Goal: Transaction & Acquisition: Book appointment/travel/reservation

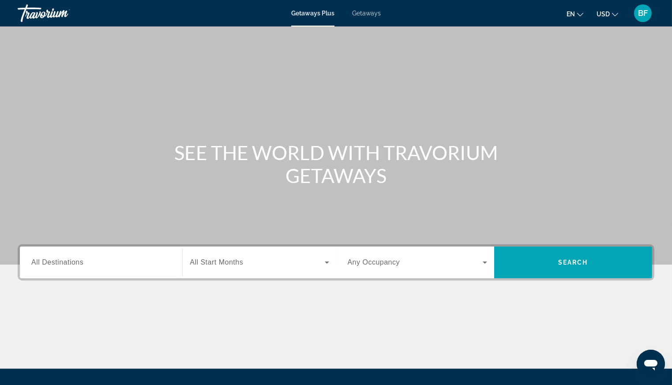
click at [367, 11] on span "Getaways" at bounding box center [366, 13] width 29 height 7
click at [93, 263] on input "Destination All Destinations" at bounding box center [100, 263] width 139 height 11
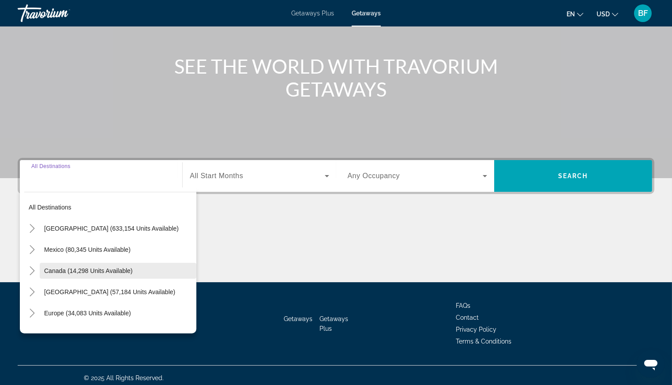
scroll to position [91, 0]
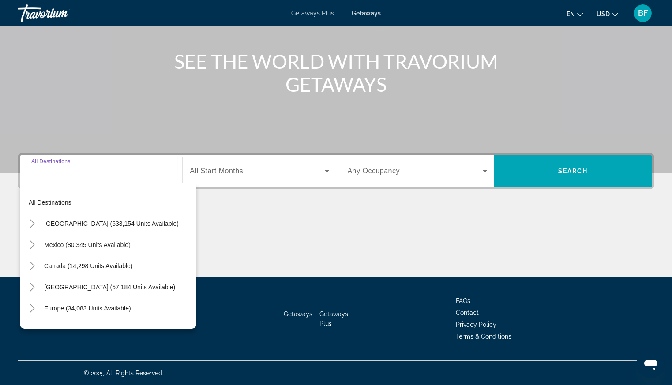
click at [90, 225] on span "[GEOGRAPHIC_DATA] (633,154 units available)" at bounding box center [111, 223] width 135 height 7
type input "**********"
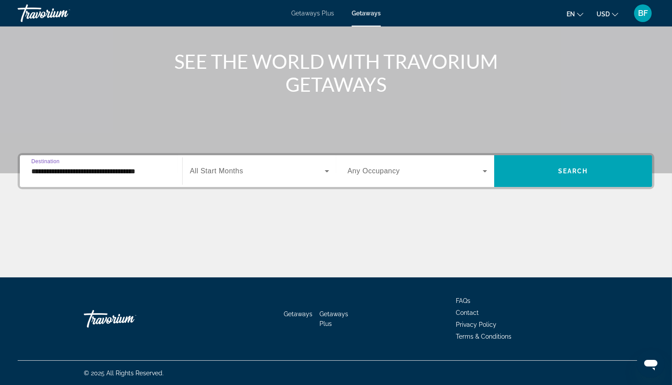
click at [221, 167] on span "All Start Months" at bounding box center [216, 170] width 53 height 7
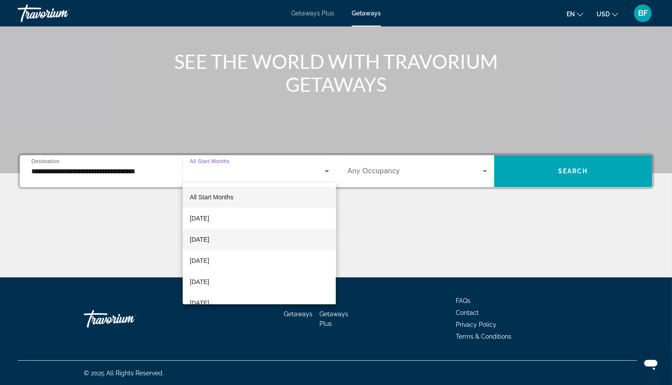
click at [209, 238] on span "[DATE]" at bounding box center [199, 239] width 19 height 11
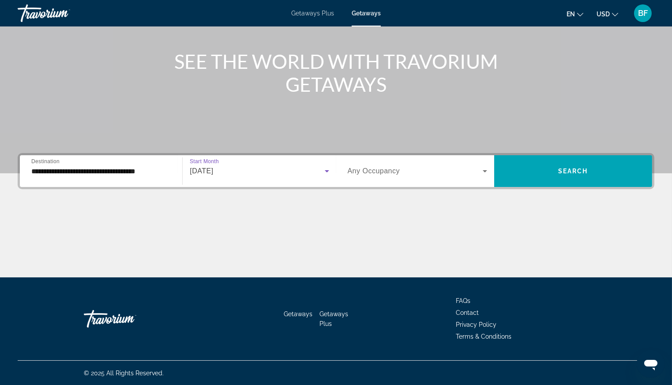
click at [410, 170] on span "Search widget" at bounding box center [415, 171] width 135 height 11
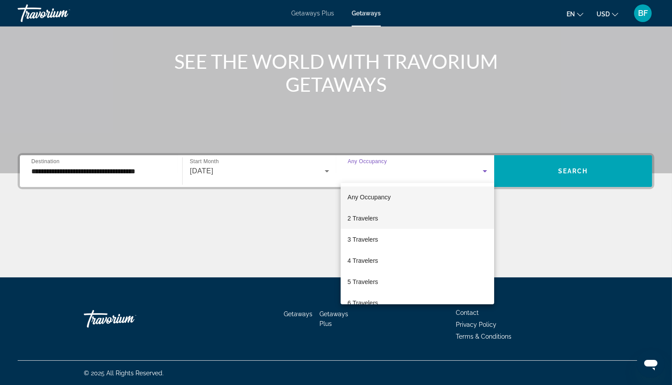
click at [376, 217] on span "2 Travelers" at bounding box center [363, 218] width 30 height 11
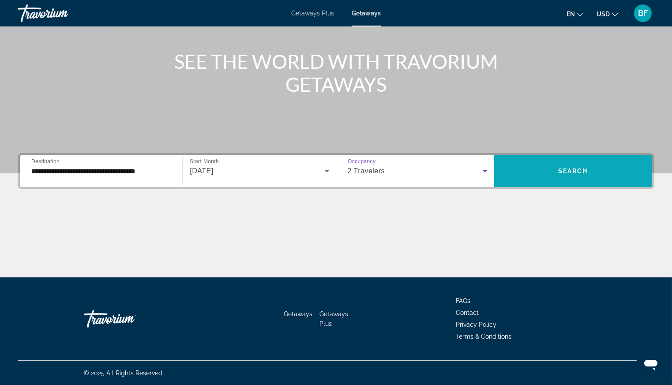
click at [578, 168] on span "Search" at bounding box center [573, 171] width 30 height 7
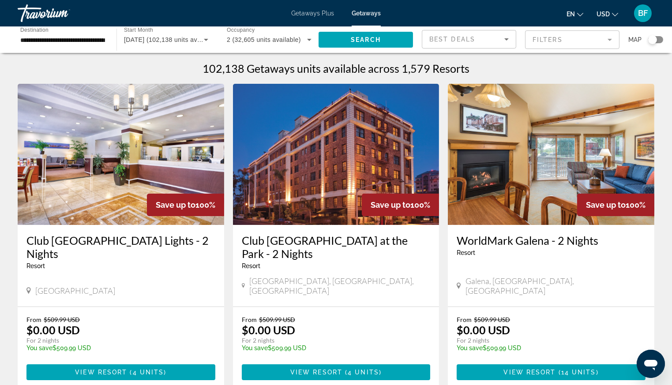
click at [653, 42] on div "Search widget" at bounding box center [652, 39] width 9 height 9
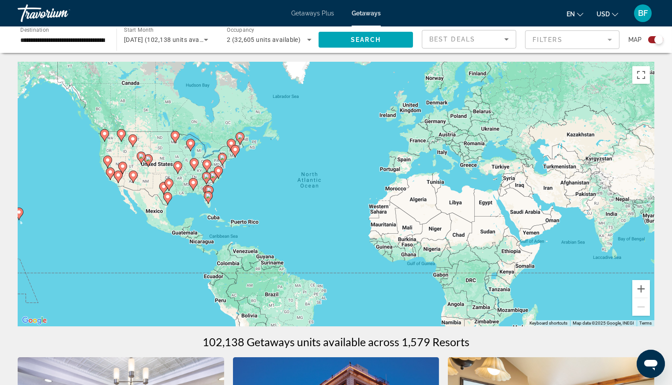
click at [656, 40] on div "Search widget" at bounding box center [658, 39] width 9 height 9
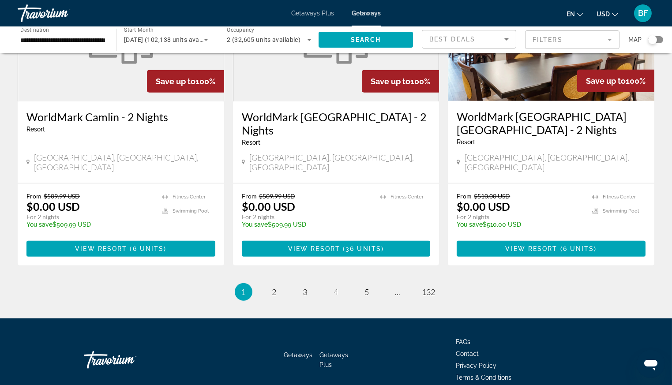
scroll to position [1082, 0]
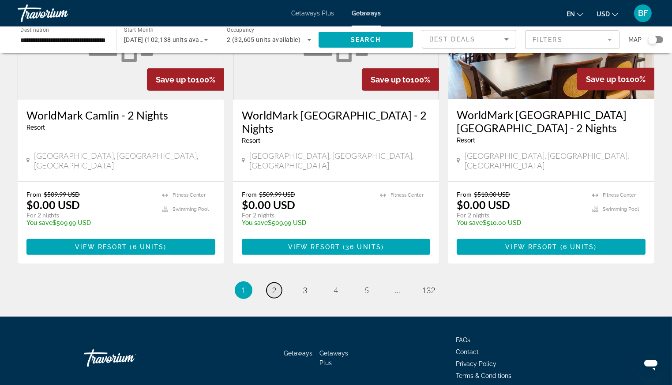
click at [275, 285] on span "2" at bounding box center [274, 290] width 4 height 10
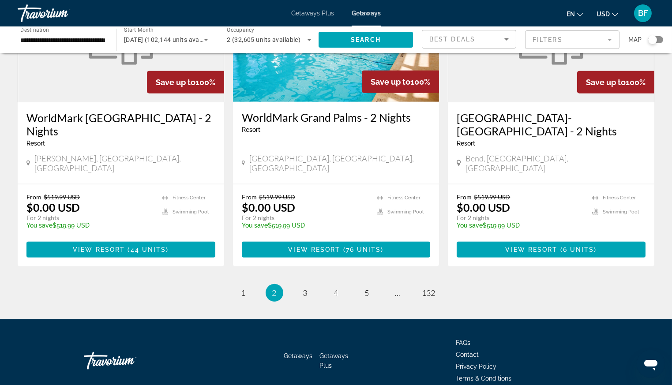
scroll to position [1082, 0]
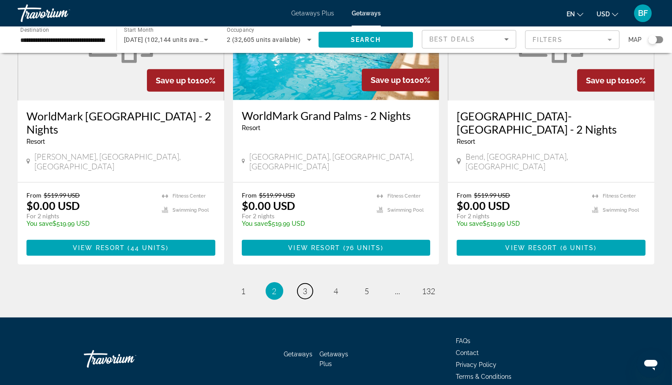
click at [306, 286] on span "3" at bounding box center [305, 291] width 4 height 10
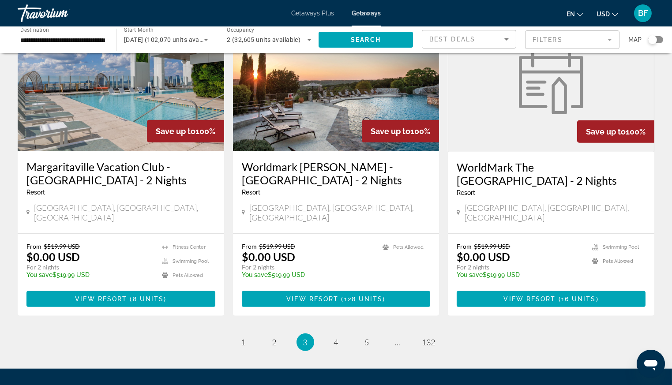
scroll to position [1024, 0]
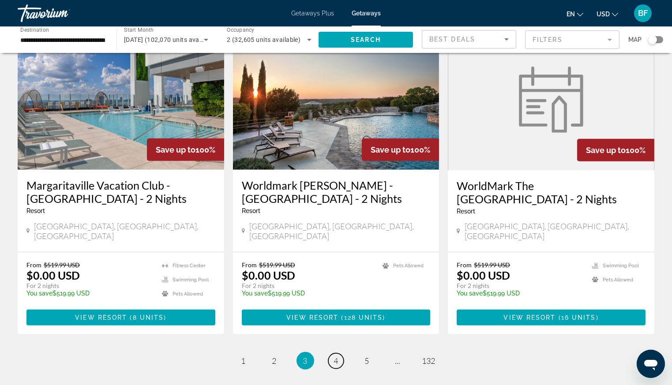
click at [338, 353] on link "page 4" at bounding box center [335, 360] width 15 height 15
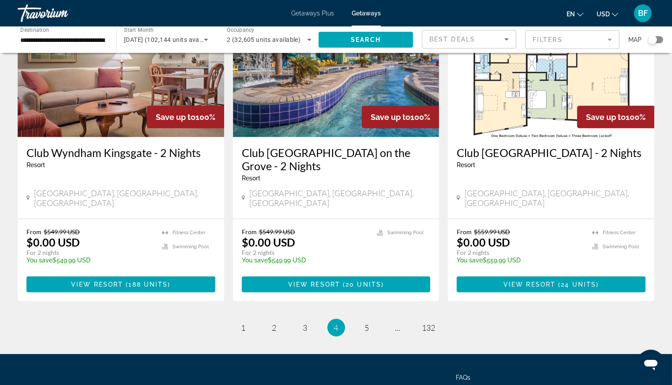
scroll to position [1082, 0]
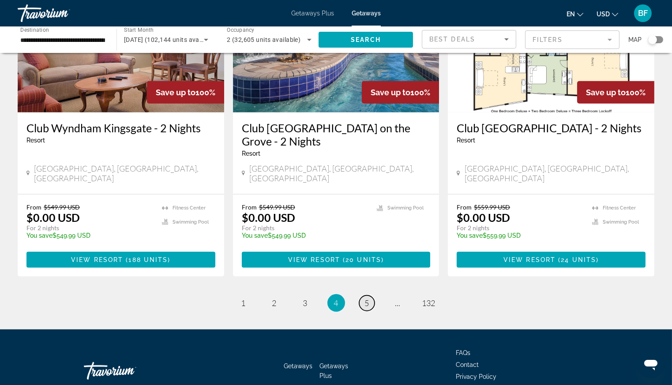
click at [369, 298] on span "5" at bounding box center [367, 303] width 4 height 10
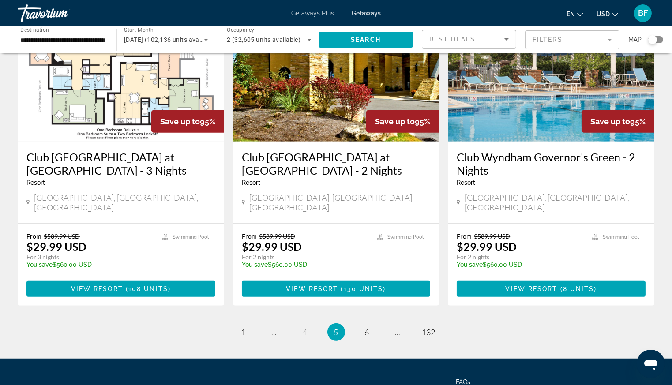
scroll to position [1081, 0]
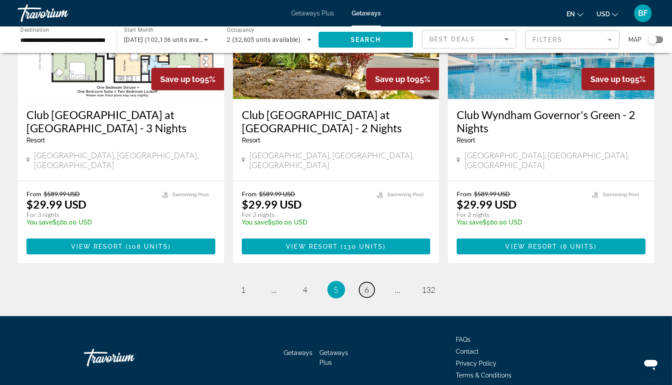
click at [366, 285] on span "6" at bounding box center [367, 290] width 4 height 10
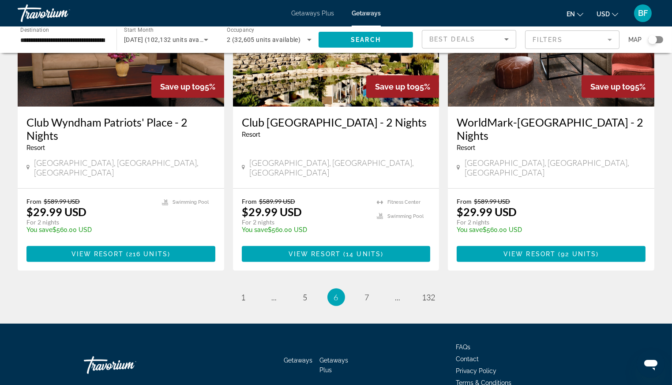
scroll to position [1086, 0]
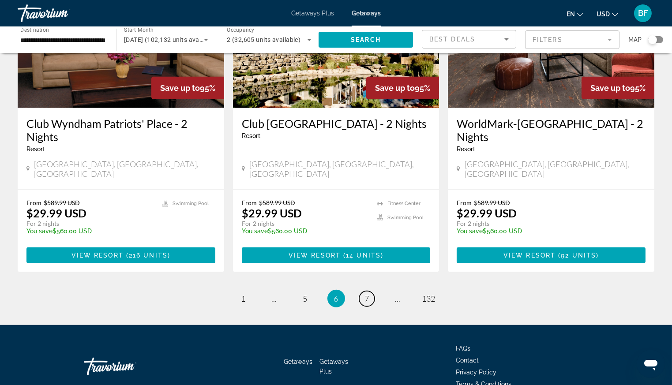
click at [367, 294] on span "7" at bounding box center [367, 299] width 4 height 10
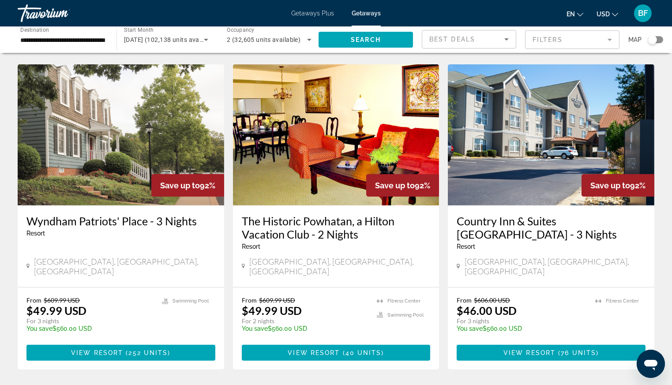
scroll to position [1002, 0]
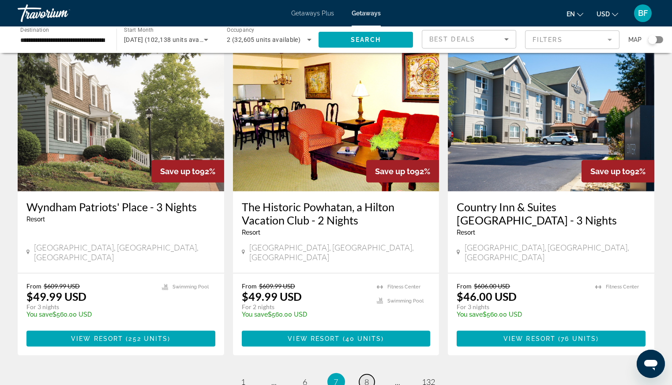
click at [367, 377] on span "8" at bounding box center [367, 382] width 4 height 10
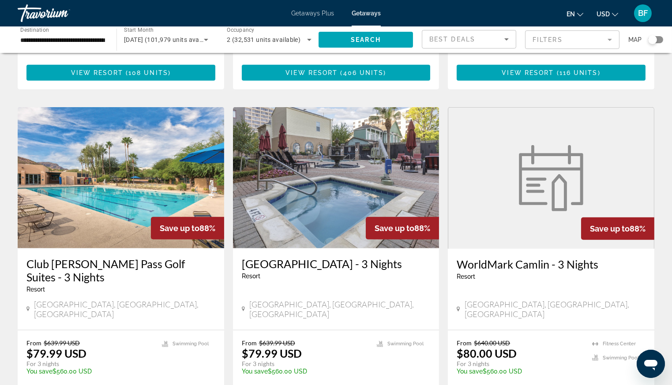
scroll to position [1070, 0]
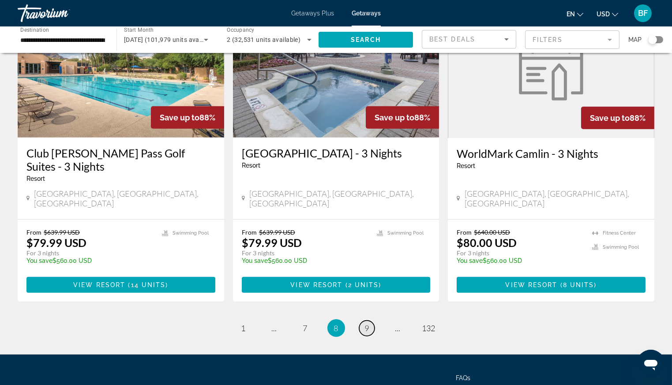
click at [370, 321] on link "page 9" at bounding box center [366, 328] width 15 height 15
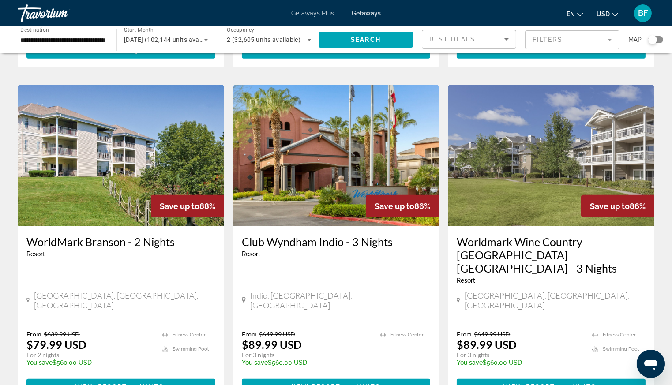
scroll to position [1075, 0]
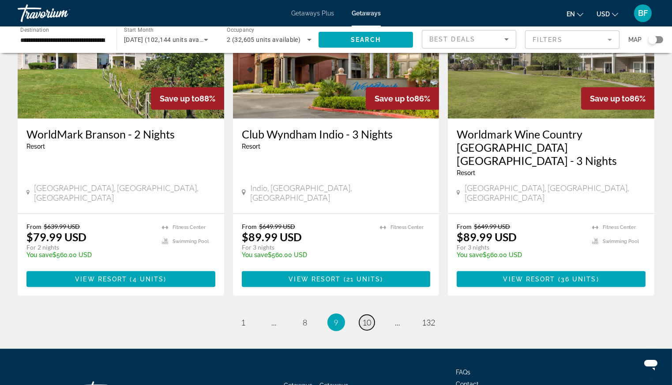
click at [363, 318] on span "10" at bounding box center [367, 323] width 9 height 10
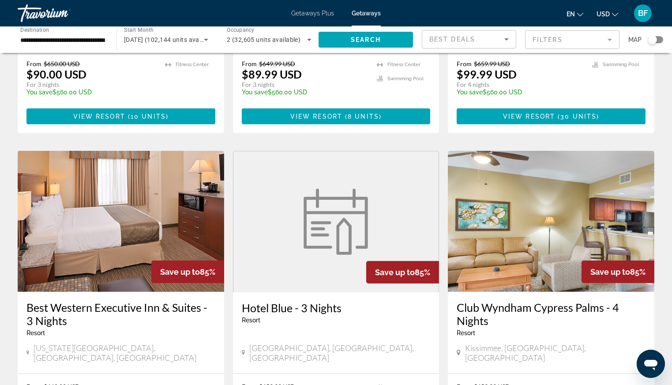
scroll to position [1095, 0]
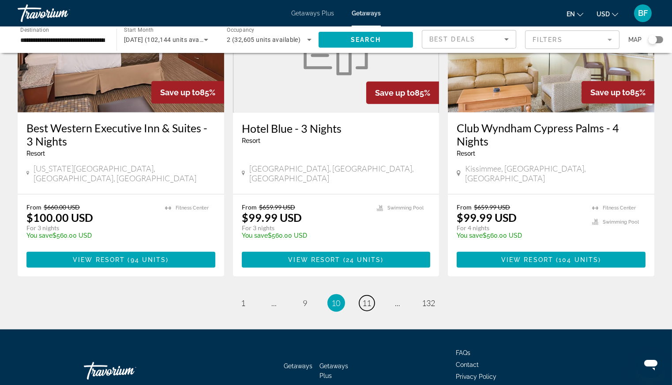
click at [369, 298] on span "11" at bounding box center [367, 303] width 9 height 10
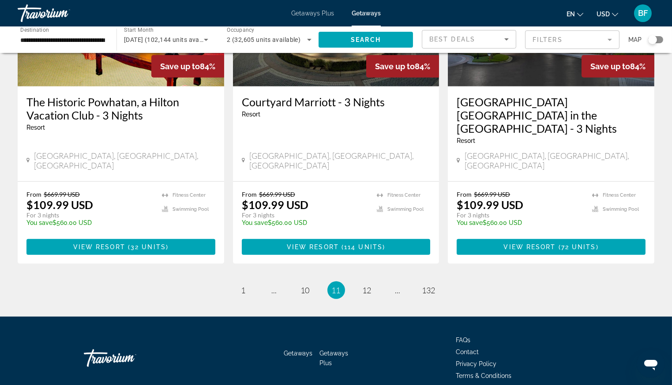
scroll to position [1108, 0]
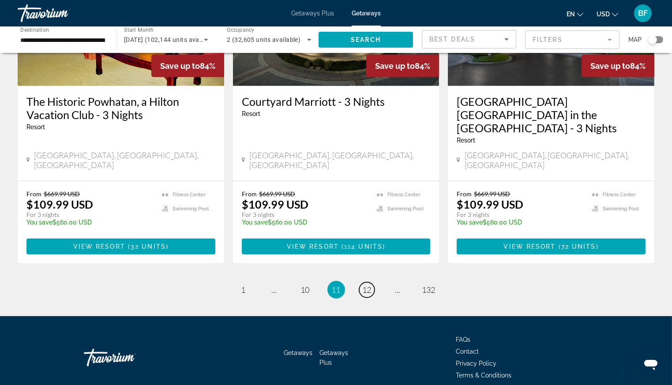
click at [364, 285] on span "12" at bounding box center [367, 290] width 9 height 10
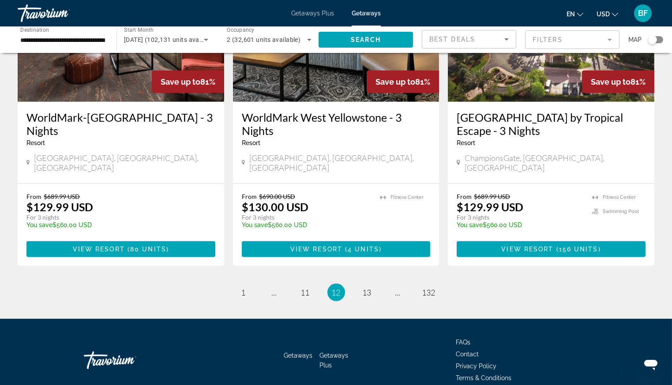
scroll to position [1094, 0]
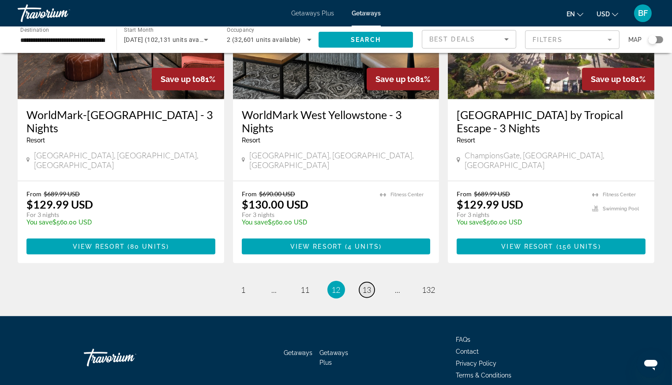
click at [365, 285] on span "13" at bounding box center [367, 290] width 9 height 10
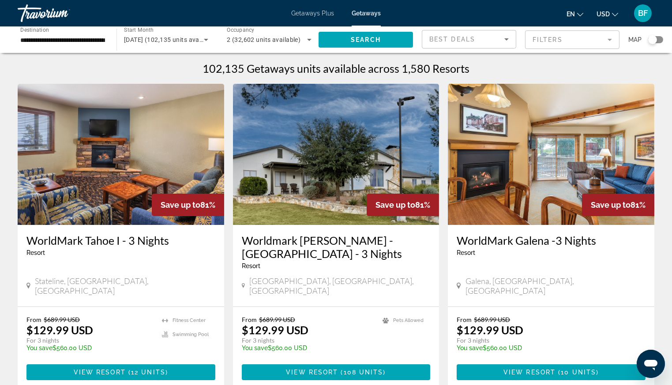
click at [649, 39] on div "Search widget" at bounding box center [652, 39] width 9 height 9
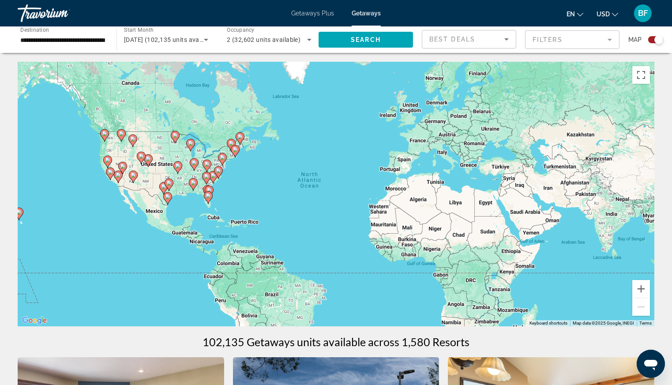
click at [252, 180] on div "To activate drag with keyboard, press Alt + Enter. Once in keyboard drag state,…" at bounding box center [336, 194] width 637 height 265
click at [639, 286] on button "Zoom in" at bounding box center [641, 289] width 18 height 18
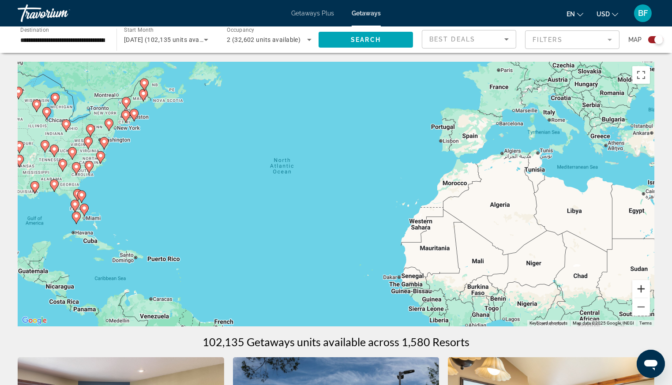
click at [639, 286] on button "Zoom in" at bounding box center [641, 289] width 18 height 18
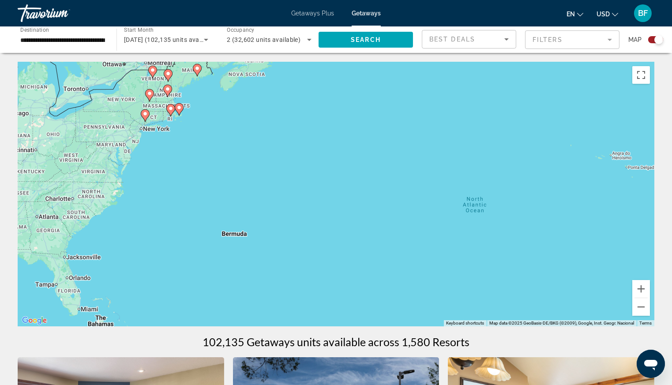
drag, startPoint x: 124, startPoint y: 153, endPoint x: 375, endPoint y: 226, distance: 262.4
click at [376, 226] on div "To activate drag with keyboard, press Alt + Enter. Once in keyboard drag state,…" at bounding box center [336, 194] width 637 height 265
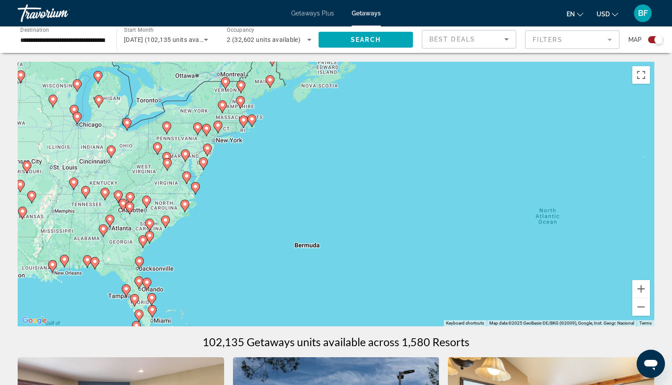
drag, startPoint x: 239, startPoint y: 182, endPoint x: 280, endPoint y: 189, distance: 41.7
click at [305, 187] on div "To activate drag with keyboard, press Alt + Enter. Once in keyboard drag state,…" at bounding box center [336, 194] width 637 height 265
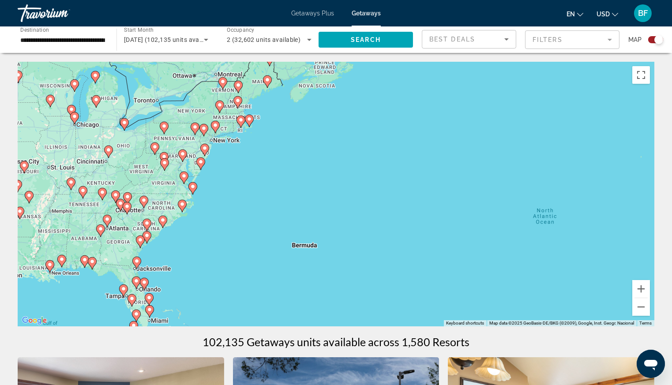
click at [163, 223] on icon "Main content" at bounding box center [162, 221] width 8 height 11
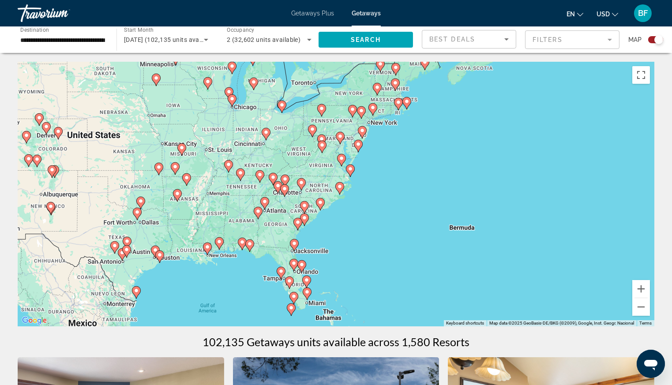
drag, startPoint x: 404, startPoint y: 212, endPoint x: 381, endPoint y: 234, distance: 31.8
click at [378, 237] on div "To navigate, press the arrow keys. To activate drag with keyboard, press Alt + …" at bounding box center [336, 194] width 637 height 265
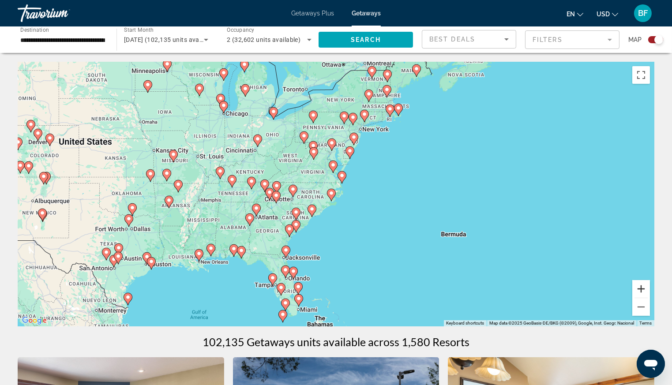
click at [638, 287] on button "Zoom in" at bounding box center [641, 289] width 18 height 18
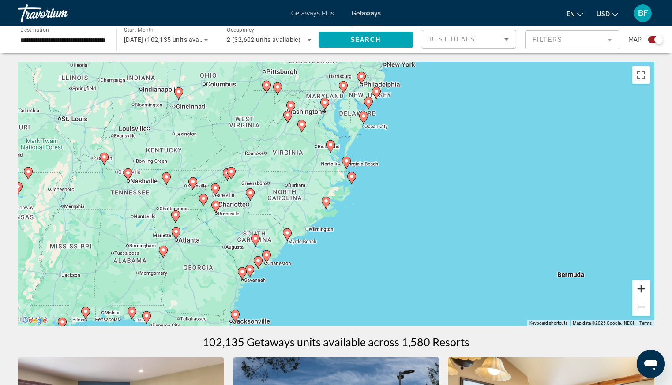
click at [638, 287] on button "Zoom in" at bounding box center [641, 289] width 18 height 18
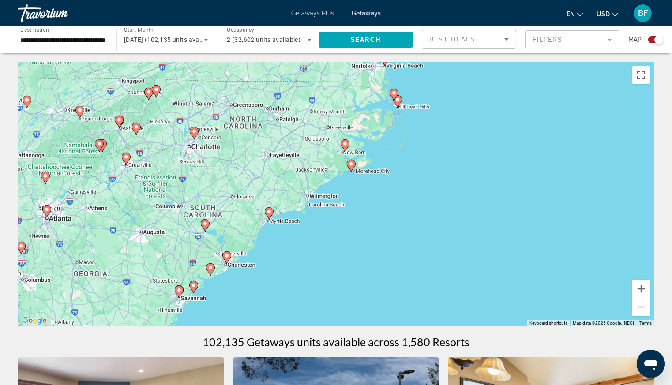
drag, startPoint x: 371, startPoint y: 249, endPoint x: 403, endPoint y: 175, distance: 80.2
click at [405, 171] on div "To navigate, press the arrow keys. To activate drag with keyboard, press Alt + …" at bounding box center [336, 194] width 637 height 265
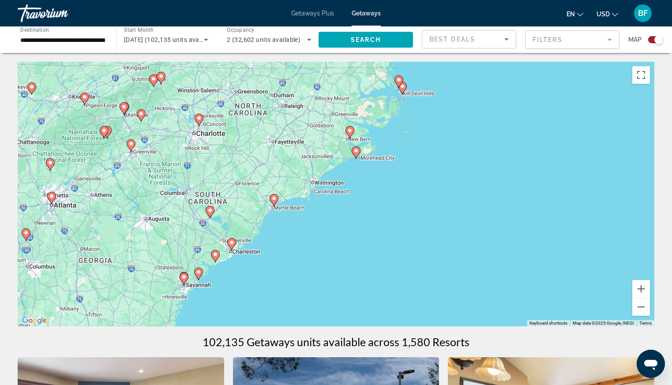
click at [273, 199] on image "Main content" at bounding box center [273, 198] width 5 height 5
click at [272, 197] on image "Main content" at bounding box center [273, 198] width 5 height 5
type input "**********"
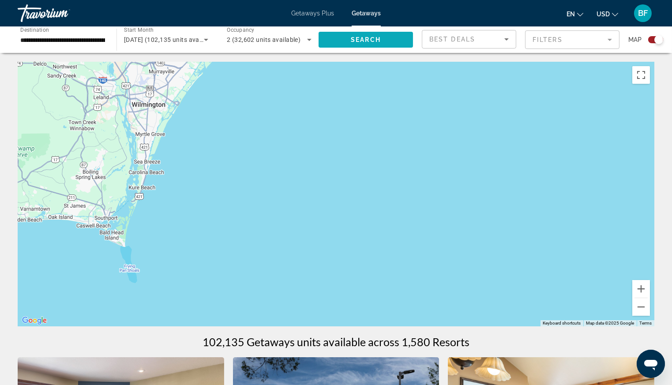
click at [378, 37] on span "Search" at bounding box center [366, 39] width 30 height 7
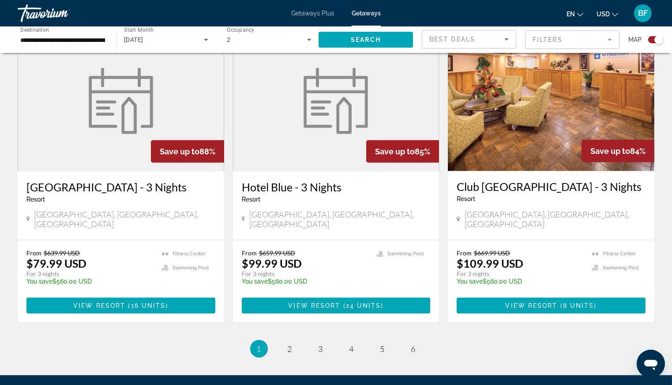
scroll to position [1307, 0]
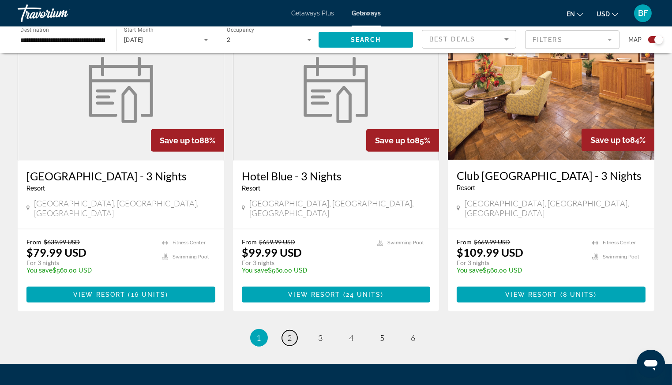
click at [288, 333] on span "2" at bounding box center [290, 338] width 4 height 10
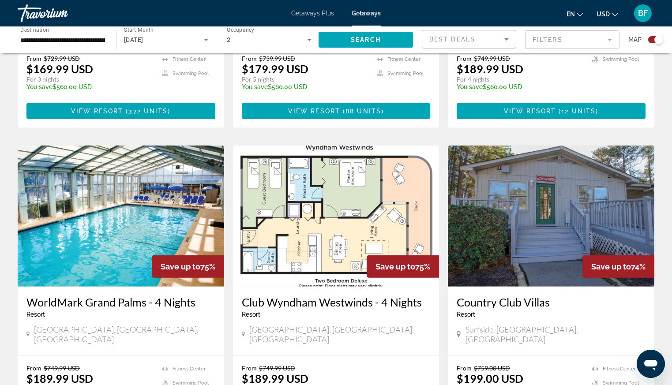
scroll to position [1355, 0]
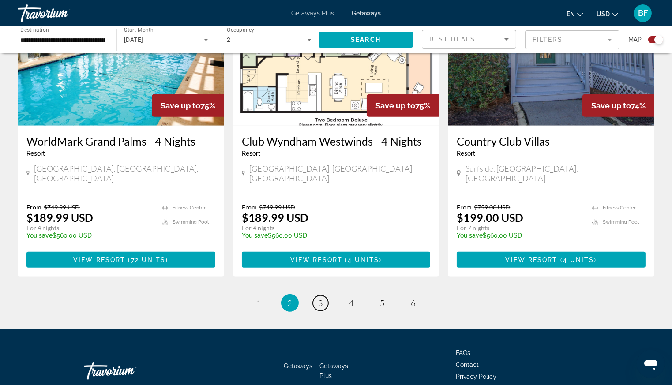
click at [323, 296] on link "page 3" at bounding box center [320, 303] width 15 height 15
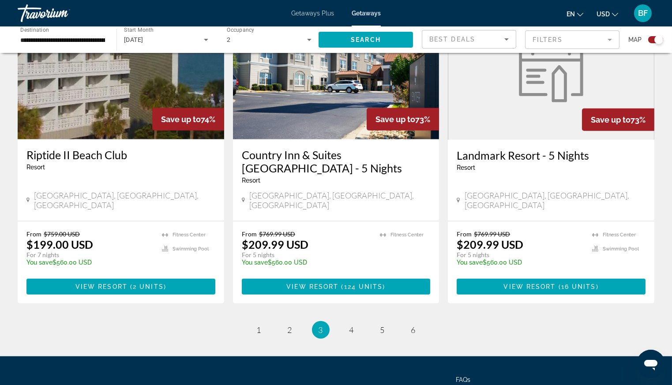
scroll to position [1304, 0]
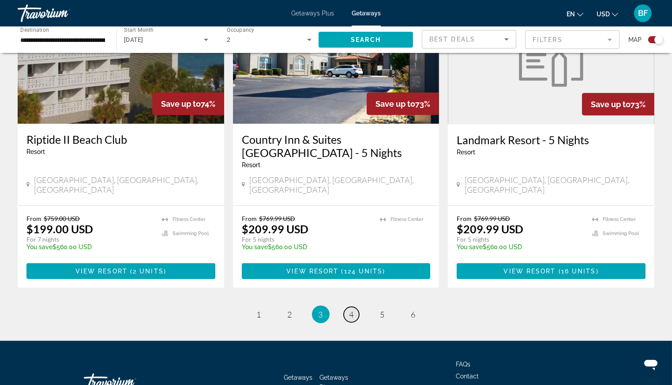
click at [350, 310] on span "4" at bounding box center [351, 315] width 4 height 10
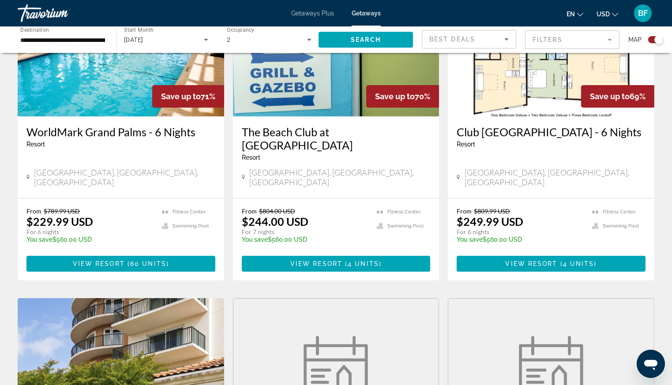
scroll to position [383, 0]
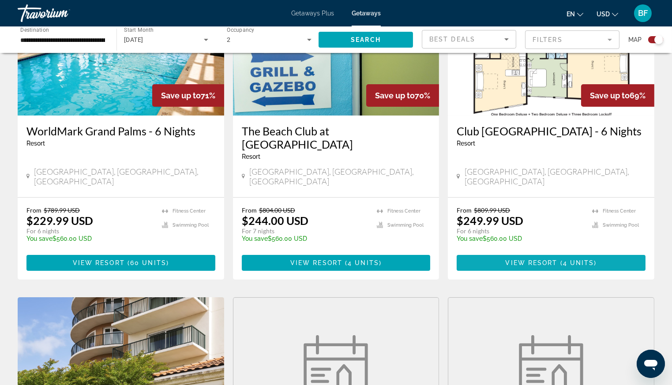
click at [543, 259] on span "View Resort" at bounding box center [532, 262] width 52 height 7
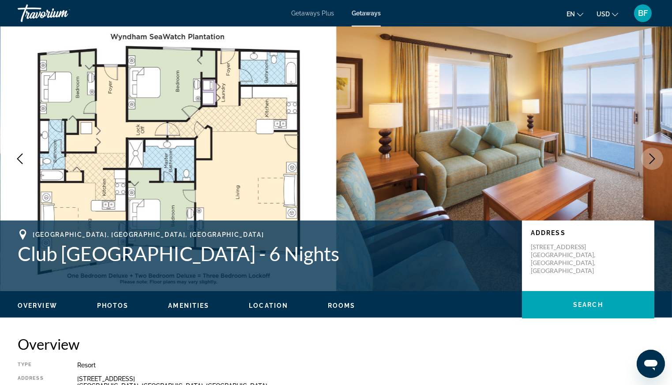
click at [651, 158] on icon "Next image" at bounding box center [652, 159] width 11 height 11
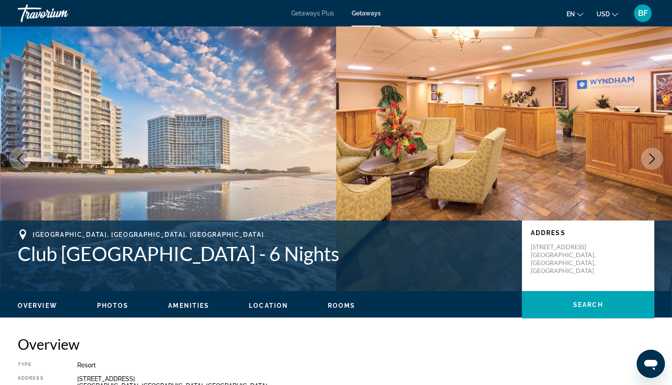
click at [654, 152] on button "Next image" at bounding box center [652, 159] width 22 height 22
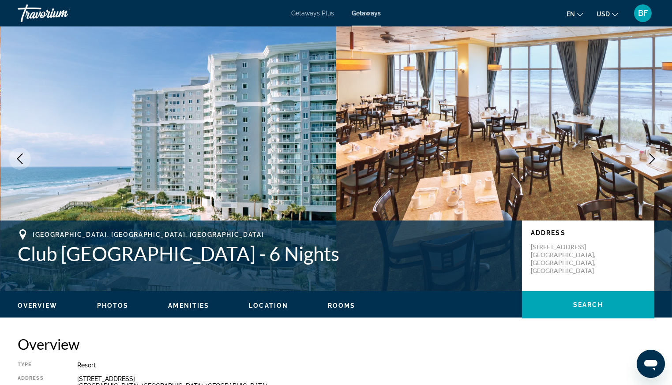
click at [650, 158] on icon "Next image" at bounding box center [652, 159] width 11 height 11
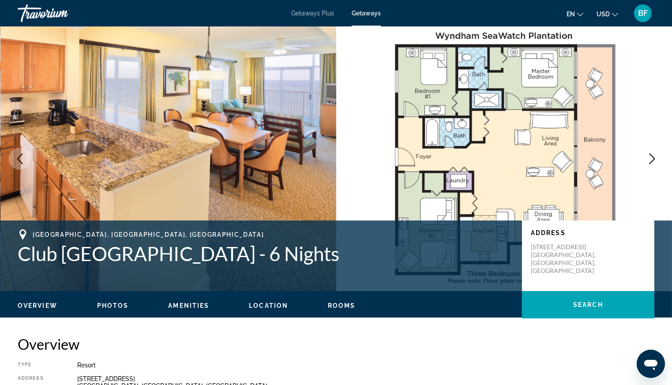
click at [650, 158] on icon "Next image" at bounding box center [652, 159] width 11 height 11
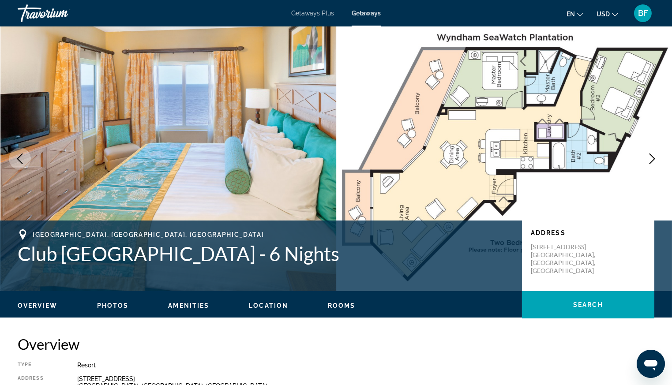
click at [650, 158] on icon "Next image" at bounding box center [652, 159] width 11 height 11
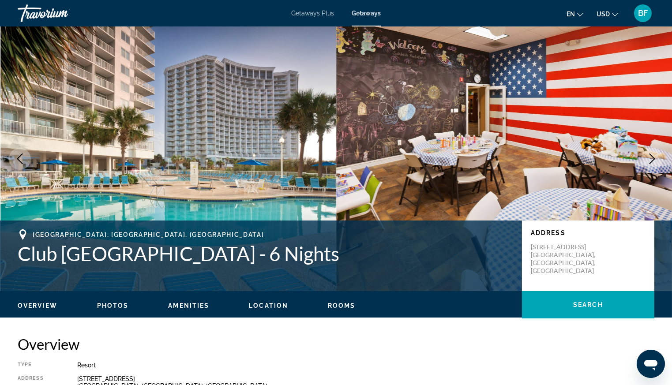
click at [650, 158] on icon "Next image" at bounding box center [652, 159] width 11 height 11
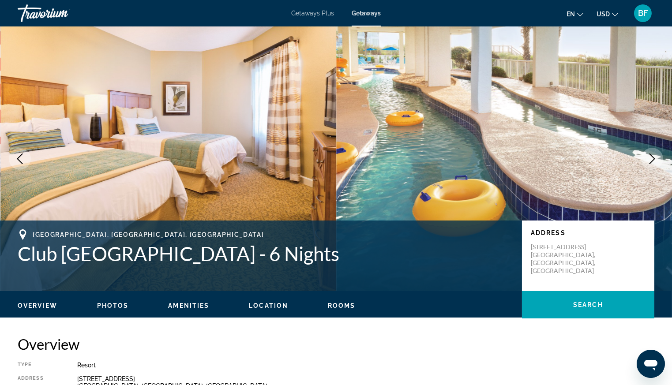
click at [650, 158] on icon "Next image" at bounding box center [652, 159] width 11 height 11
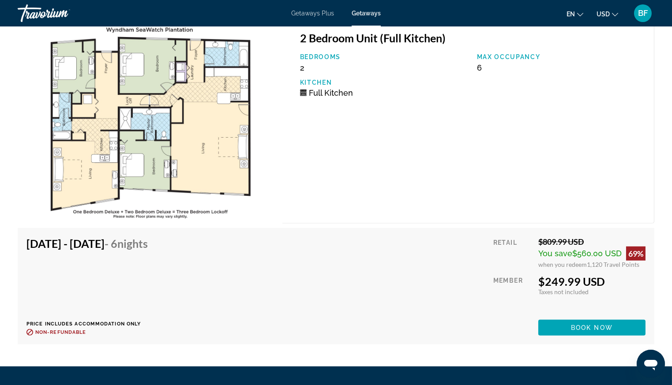
scroll to position [1652, 0]
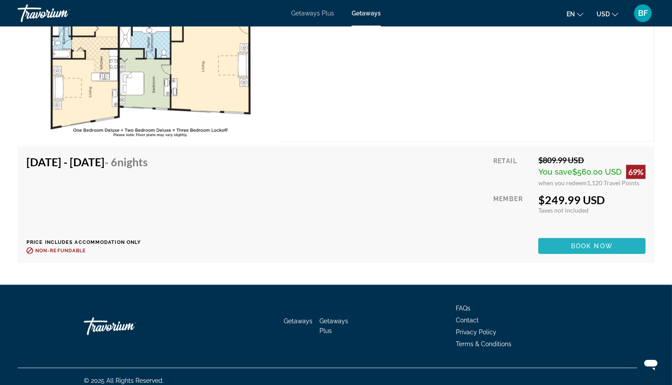
click at [575, 236] on span "Main content" at bounding box center [591, 246] width 107 height 21
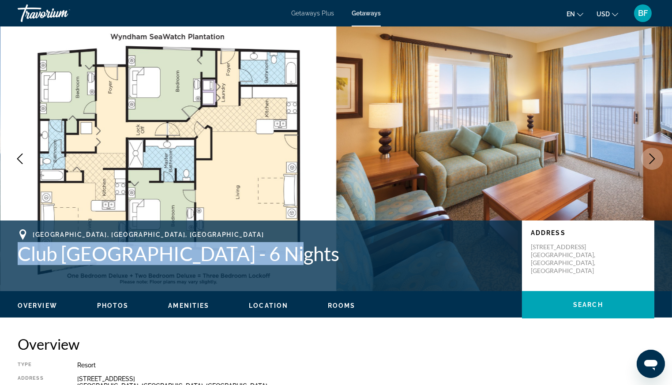
drag, startPoint x: 298, startPoint y: 261, endPoint x: 19, endPoint y: 254, distance: 279.3
click at [13, 258] on div "Myrtle Beach, SC, USA Club Wyndham Seawatch Resort - 6 Nights Address 151 SeaWa…" at bounding box center [336, 255] width 672 height 53
copy h1 "Club Wyndham Seawatch Resort"
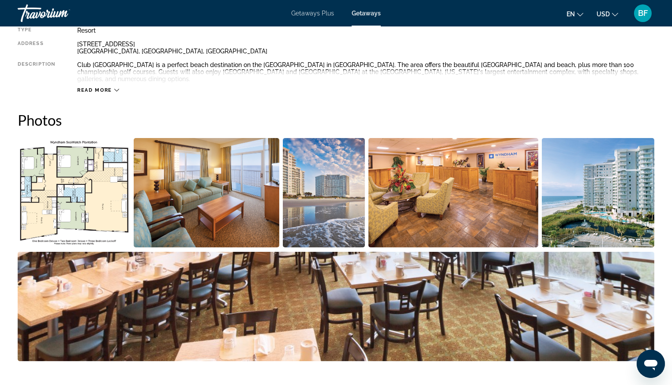
scroll to position [295, 0]
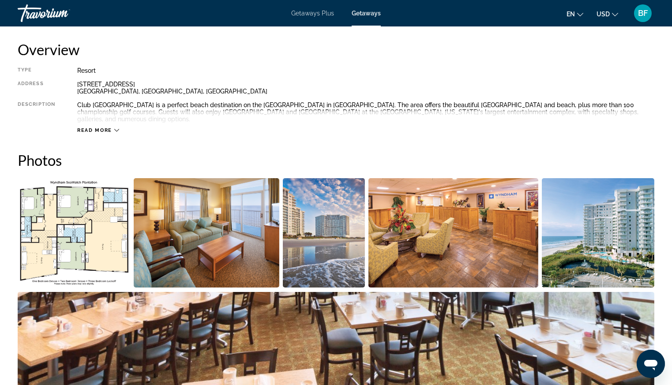
click at [92, 243] on img "Open full-screen image slider" at bounding box center [74, 232] width 112 height 109
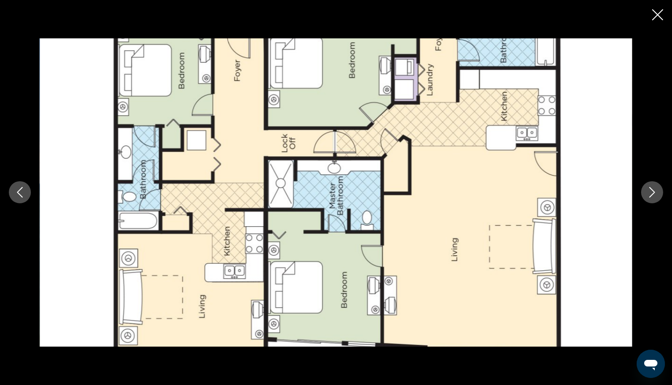
click at [656, 14] on icon "Close slideshow" at bounding box center [657, 14] width 11 height 11
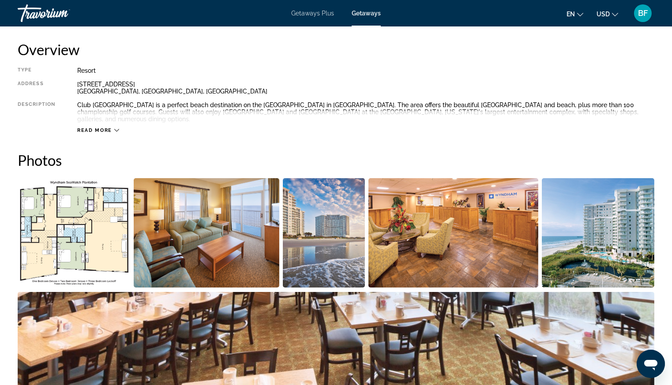
click at [109, 127] on span "Read more" at bounding box center [94, 130] width 35 height 6
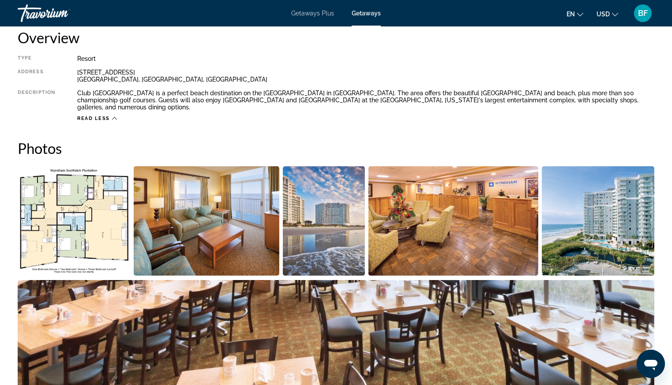
scroll to position [310, 0]
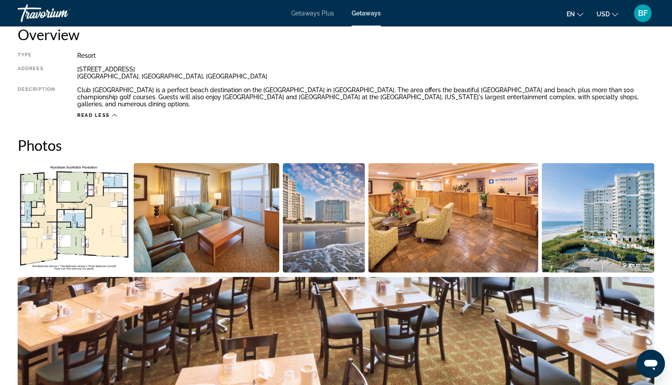
click at [618, 214] on img "Open full-screen image slider" at bounding box center [598, 217] width 112 height 109
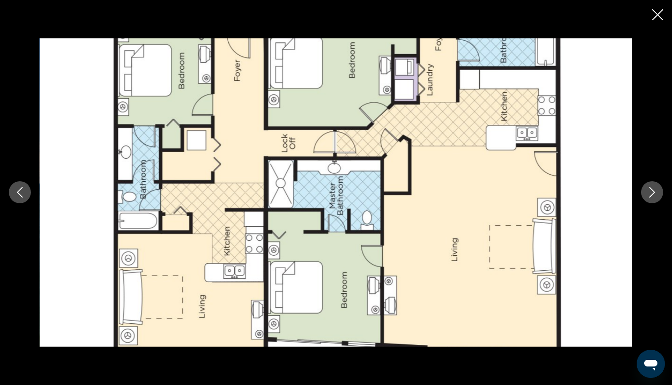
click at [651, 190] on icon "Next image" at bounding box center [652, 192] width 6 height 11
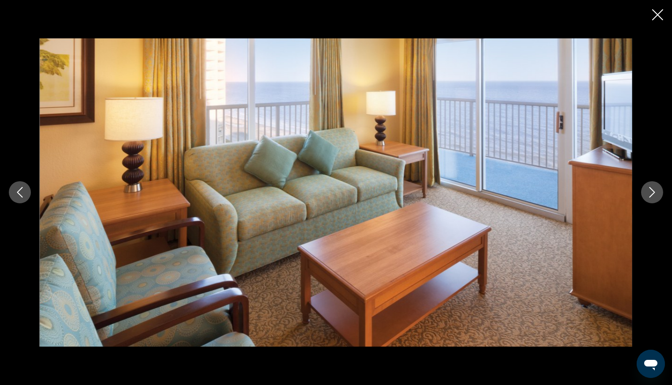
click at [651, 190] on icon "Next image" at bounding box center [652, 192] width 6 height 11
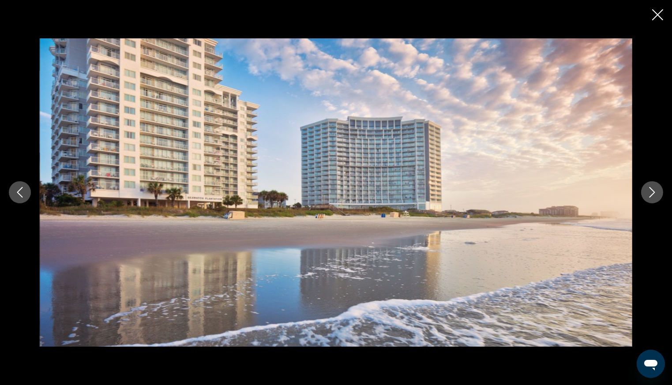
click at [650, 191] on icon "Next image" at bounding box center [652, 192] width 11 height 11
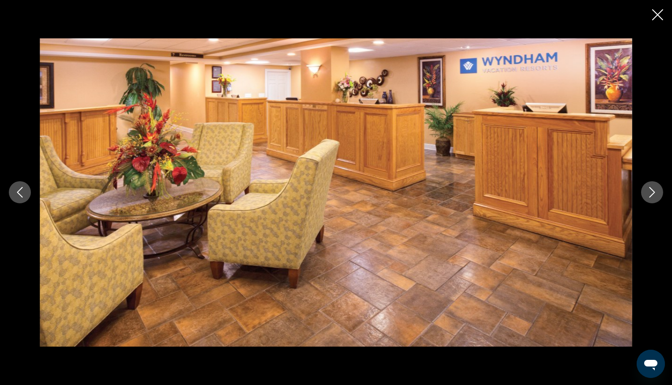
click at [650, 191] on icon "Next image" at bounding box center [652, 192] width 11 height 11
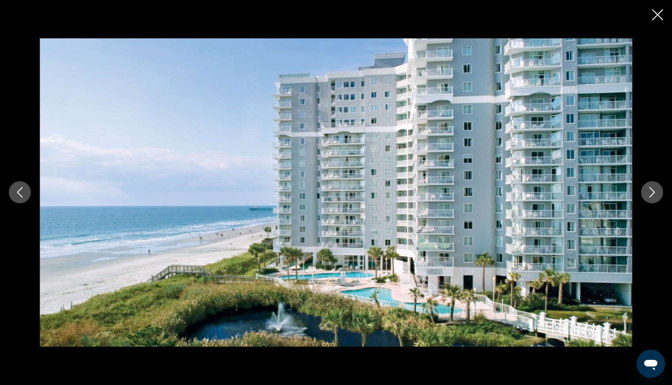
click at [650, 191] on icon "Next image" at bounding box center [652, 192] width 11 height 11
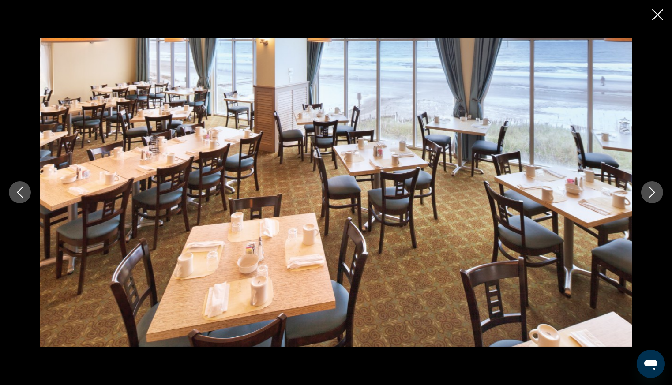
click at [650, 191] on icon "Next image" at bounding box center [652, 192] width 11 height 11
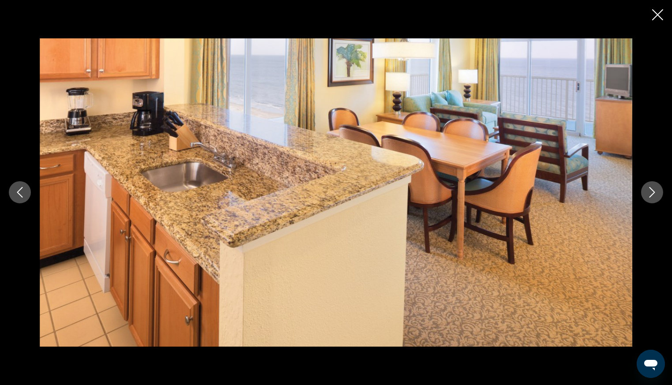
click at [650, 191] on icon "Next image" at bounding box center [652, 192] width 11 height 11
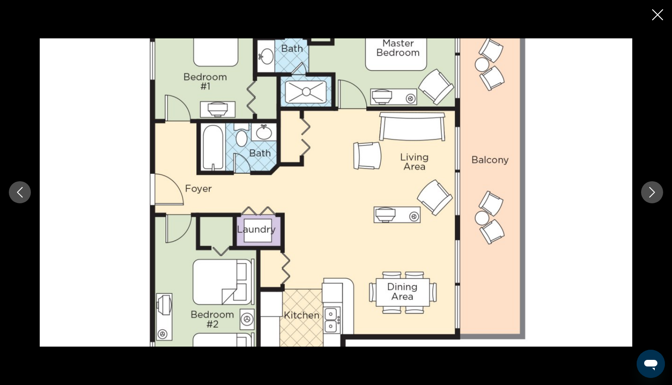
click at [648, 193] on icon "Next image" at bounding box center [652, 192] width 11 height 11
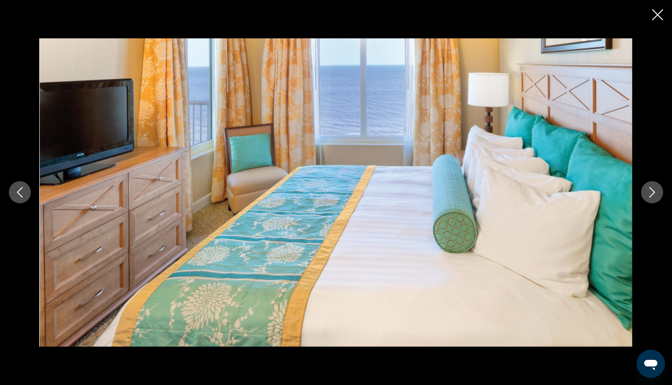
click at [651, 193] on icon "Next image" at bounding box center [652, 192] width 11 height 11
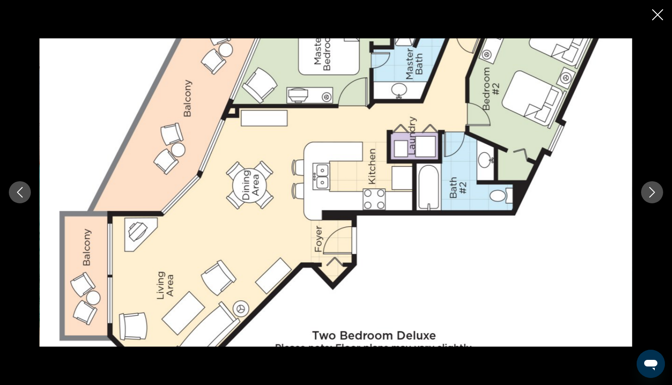
click at [651, 195] on icon "Next image" at bounding box center [652, 192] width 11 height 11
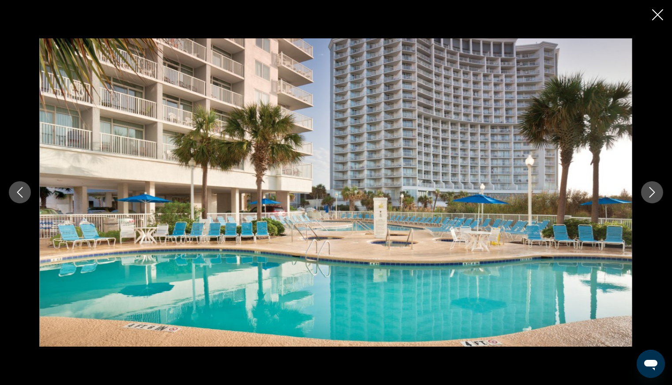
click at [656, 192] on icon "Next image" at bounding box center [652, 192] width 11 height 11
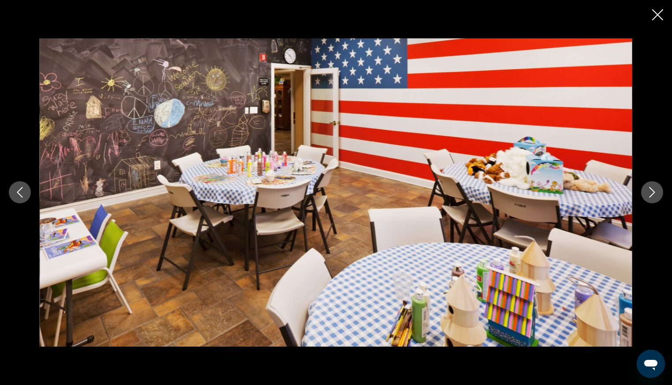
click at [656, 192] on icon "Next image" at bounding box center [652, 192] width 11 height 11
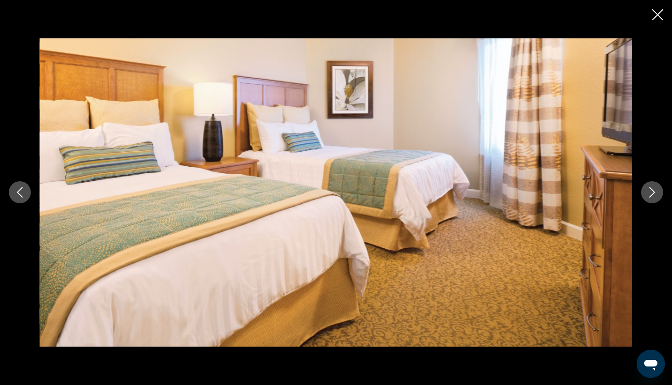
click at [656, 192] on icon "Next image" at bounding box center [652, 192] width 11 height 11
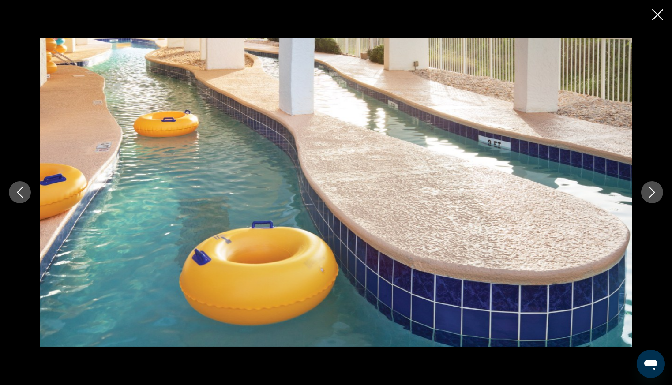
click at [656, 192] on icon "Next image" at bounding box center [652, 192] width 11 height 11
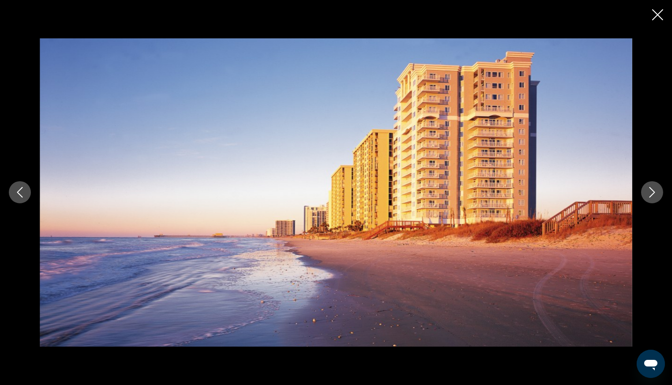
click at [655, 14] on icon "Close slideshow" at bounding box center [657, 14] width 11 height 11
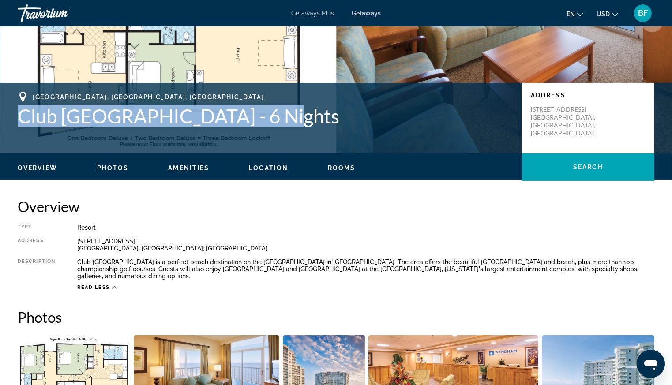
scroll to position [150, 0]
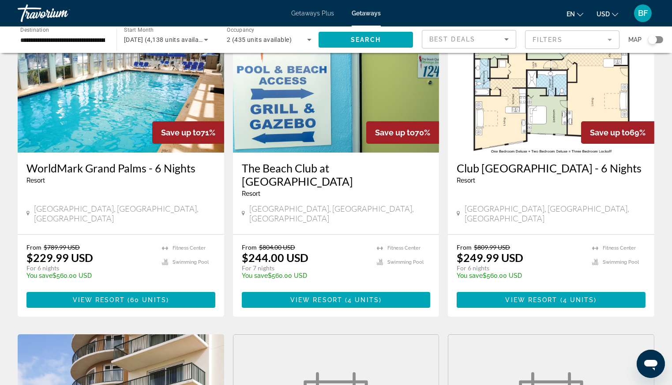
scroll to position [74, 0]
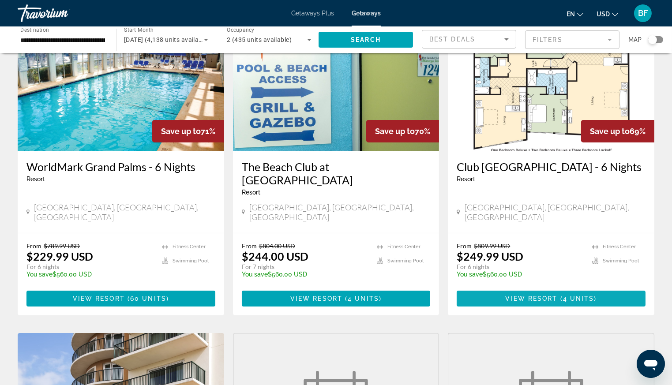
click at [549, 295] on span "View Resort" at bounding box center [532, 298] width 52 height 7
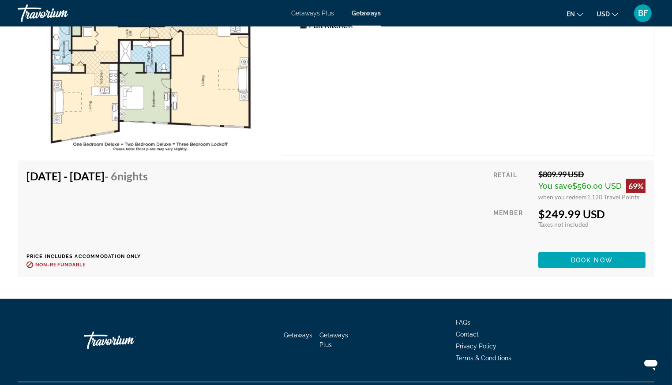
scroll to position [1643, 0]
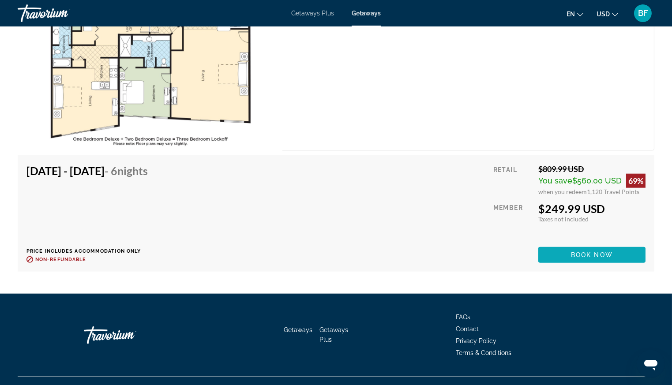
click at [586, 244] on span "Main content" at bounding box center [591, 254] width 107 height 21
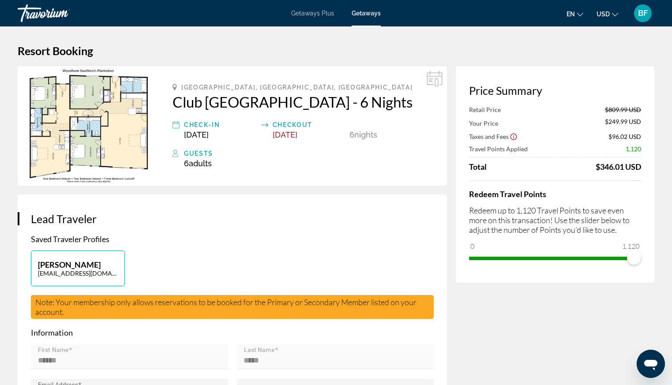
click at [200, 168] on span "Adults" at bounding box center [200, 163] width 23 height 9
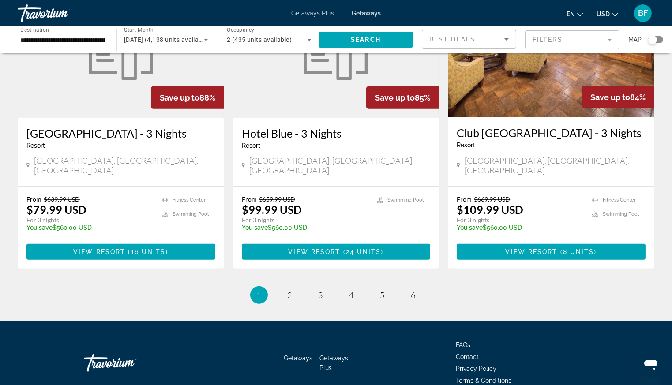
scroll to position [1094, 0]
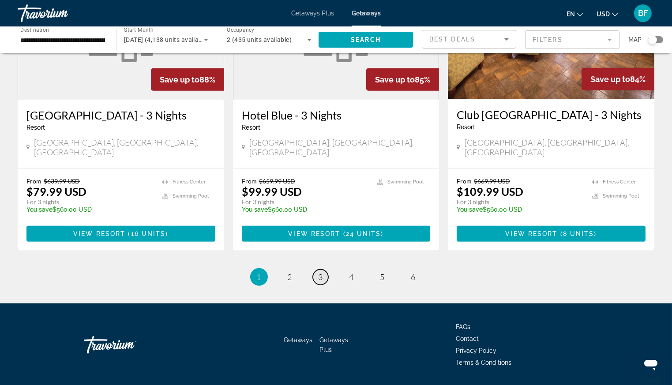
click at [319, 272] on span "3" at bounding box center [320, 277] width 4 height 10
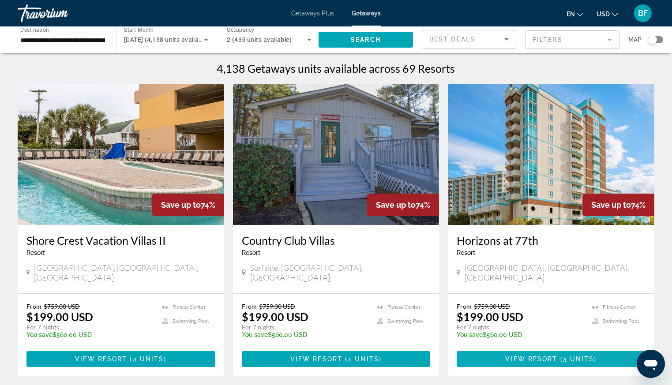
click at [544, 356] on span "View Resort" at bounding box center [532, 359] width 52 height 7
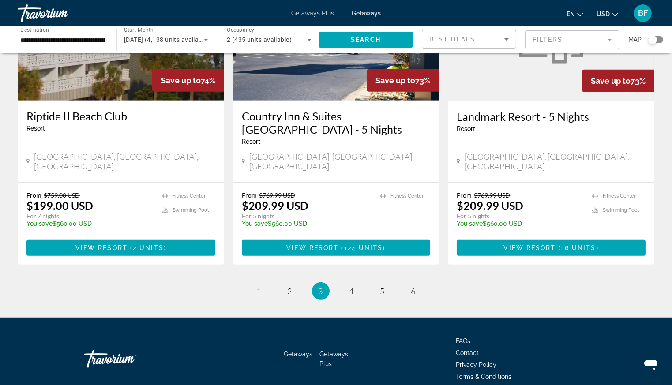
scroll to position [1055, 0]
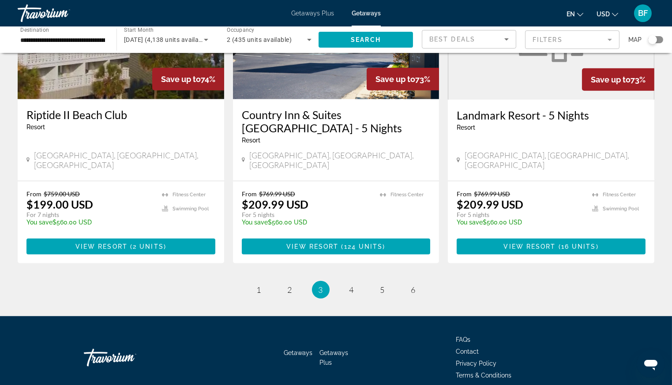
drag, startPoint x: 675, startPoint y: 82, endPoint x: 17, endPoint y: 7, distance: 662.5
click at [349, 285] on span "4" at bounding box center [351, 290] width 4 height 10
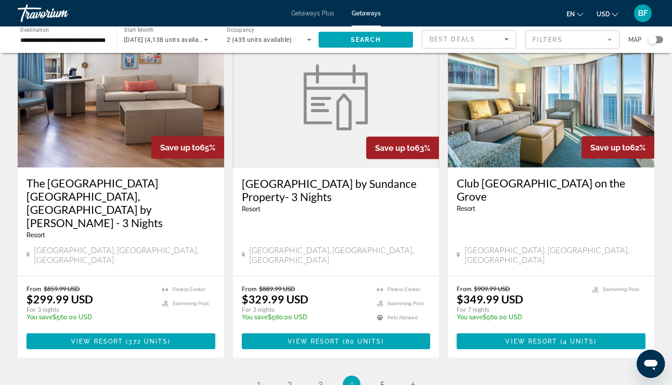
scroll to position [1024, 0]
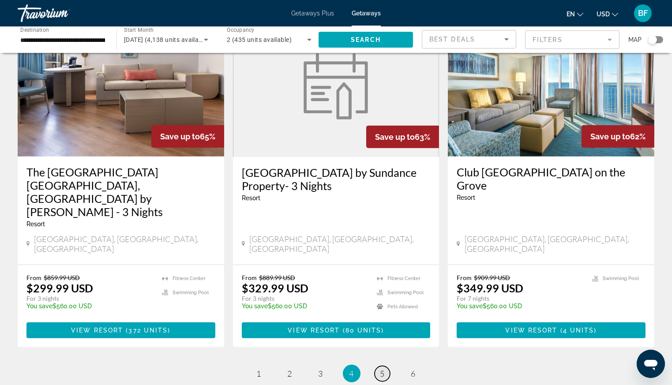
click at [382, 369] on span "5" at bounding box center [382, 374] width 4 height 10
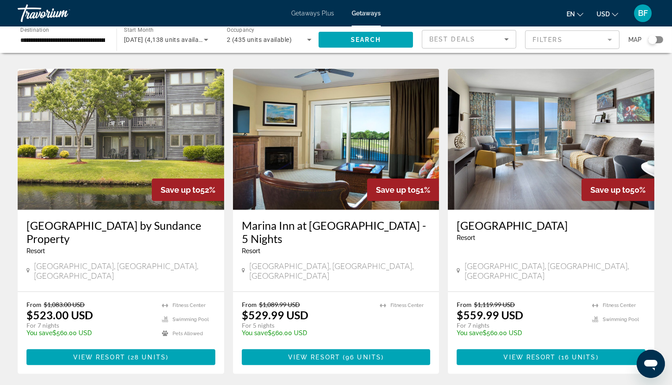
scroll to position [995, 0]
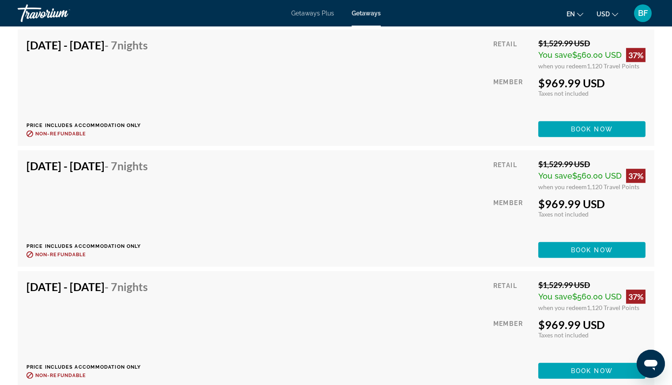
scroll to position [1371, 0]
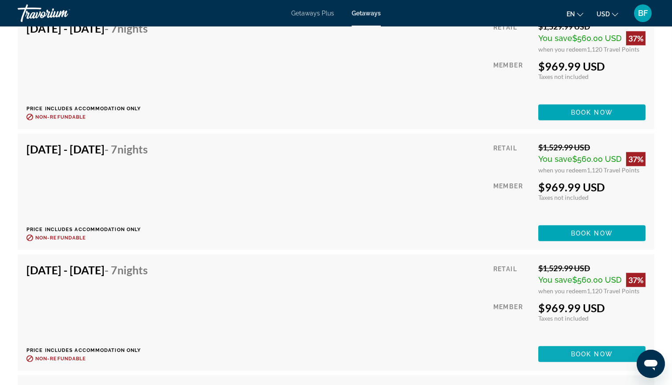
click at [582, 354] on span "Book now" at bounding box center [592, 354] width 42 height 7
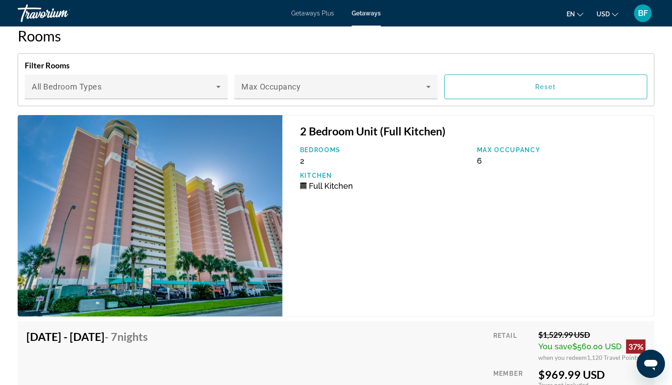
scroll to position [1049, 0]
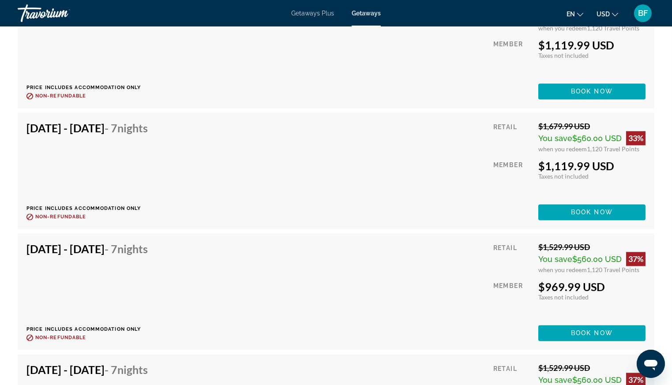
scroll to position [3140, 0]
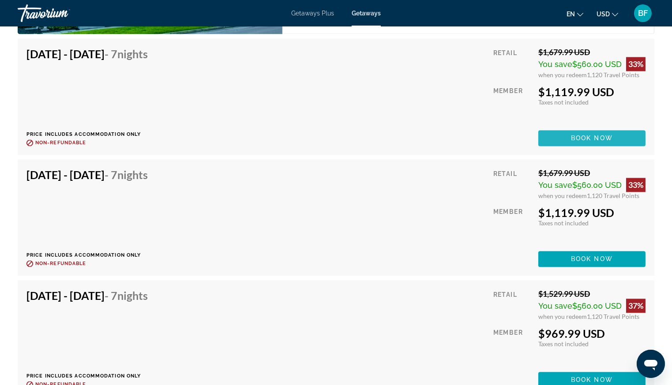
click at [586, 140] on span "Book now" at bounding box center [592, 138] width 42 height 7
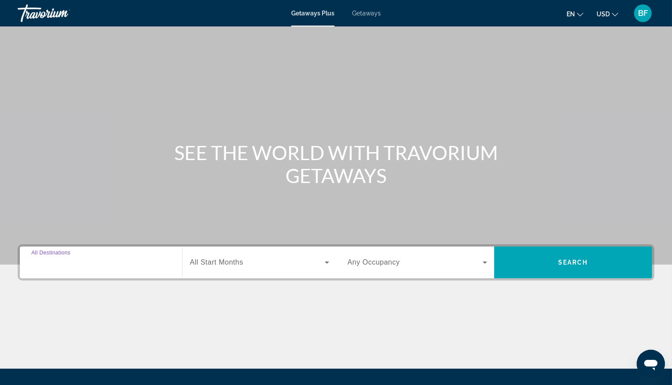
click at [106, 264] on input "Destination All Destinations" at bounding box center [100, 263] width 139 height 11
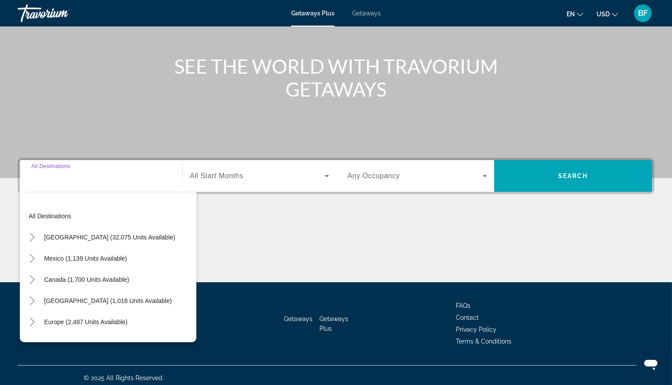
scroll to position [91, 0]
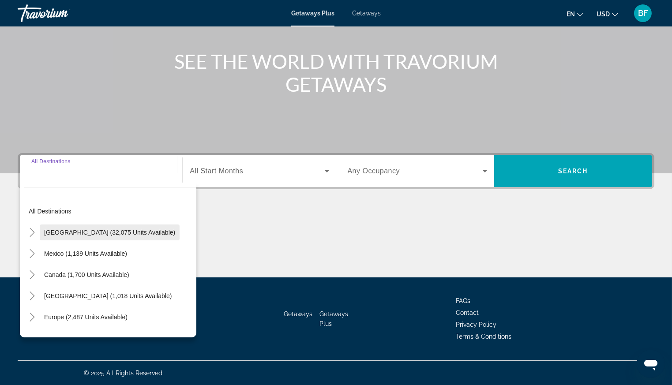
click at [109, 236] on span "Search widget" at bounding box center [110, 232] width 140 height 21
type input "**********"
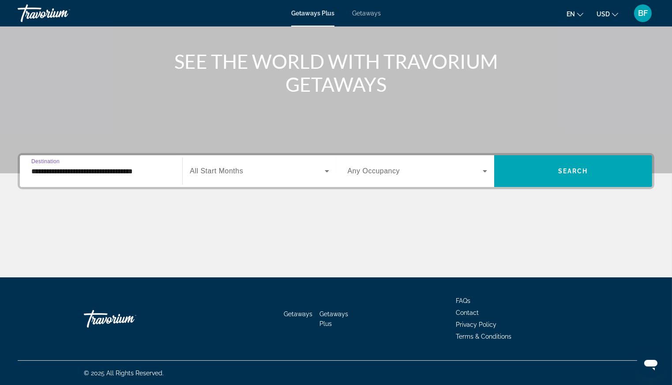
click at [236, 169] on span "All Start Months" at bounding box center [216, 170] width 53 height 7
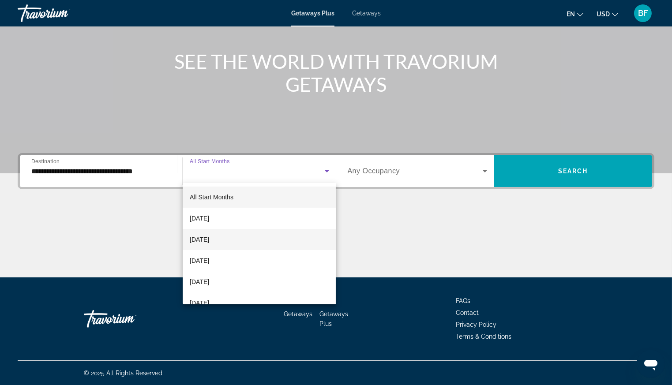
click at [209, 238] on span "[DATE]" at bounding box center [199, 239] width 19 height 11
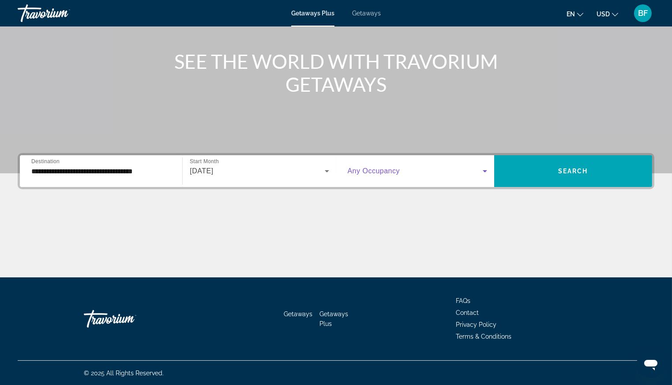
click at [412, 168] on span "Search widget" at bounding box center [415, 171] width 135 height 11
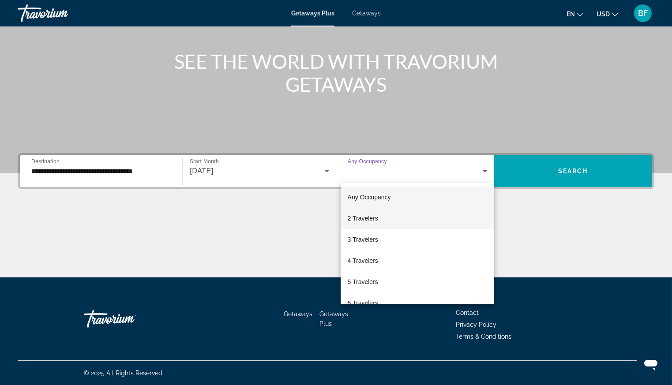
drag, startPoint x: 362, startPoint y: 258, endPoint x: 470, endPoint y: 210, distance: 118.3
click at [362, 258] on span "4 Travelers" at bounding box center [363, 260] width 30 height 11
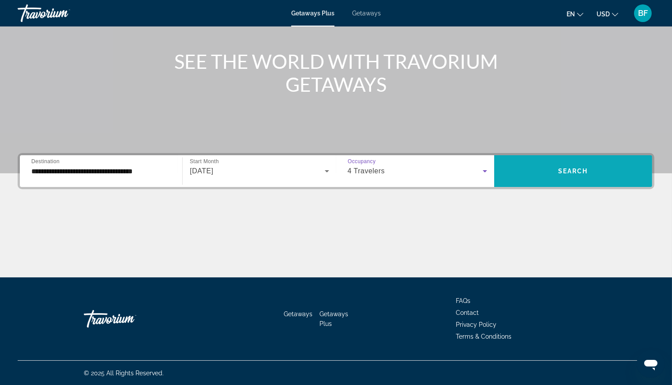
click at [559, 168] on span "Search" at bounding box center [573, 171] width 30 height 7
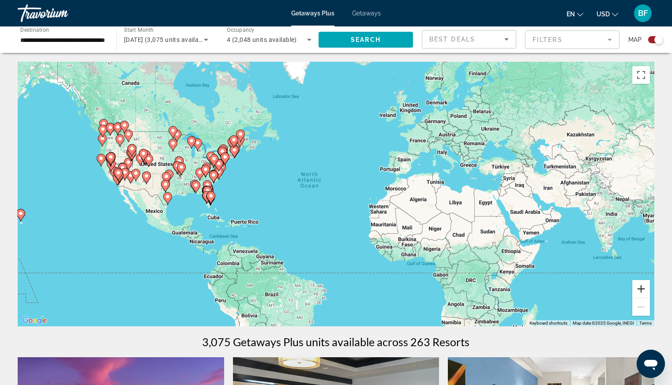
click at [640, 286] on button "Zoom in" at bounding box center [641, 289] width 18 height 18
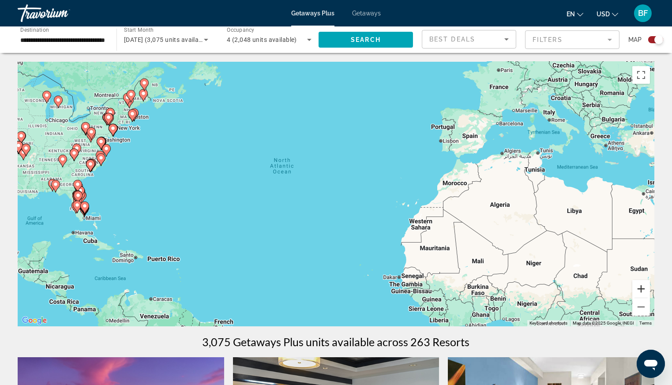
click at [640, 286] on button "Zoom in" at bounding box center [641, 289] width 18 height 18
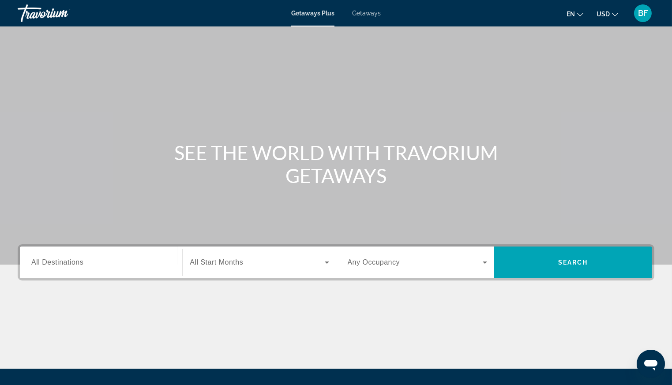
click at [124, 264] on input "Destination All Destinations" at bounding box center [100, 263] width 139 height 11
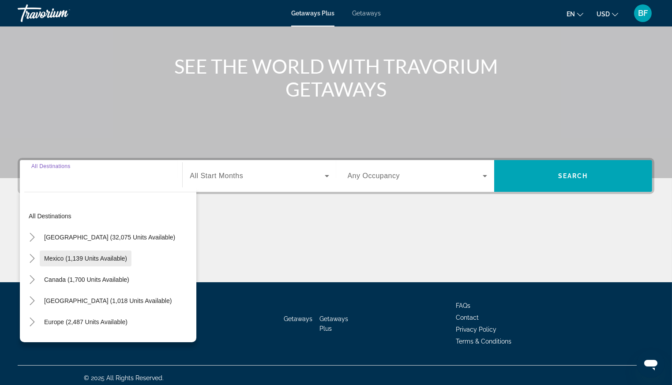
scroll to position [91, 0]
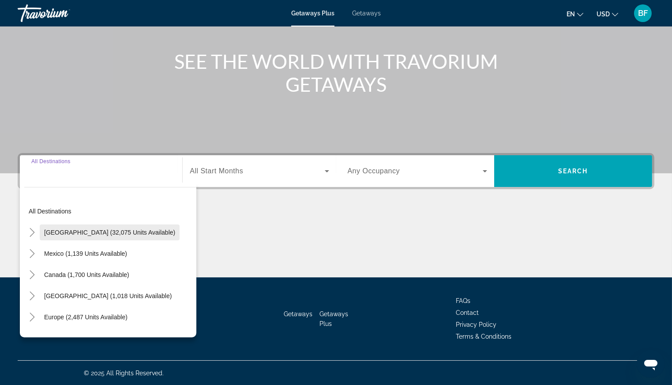
click at [72, 233] on span "[GEOGRAPHIC_DATA] (32,075 units available)" at bounding box center [109, 232] width 131 height 7
type input "**********"
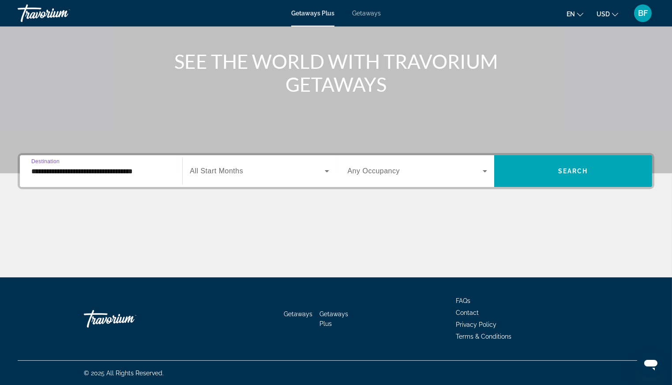
click at [249, 175] on span "Search widget" at bounding box center [257, 171] width 135 height 11
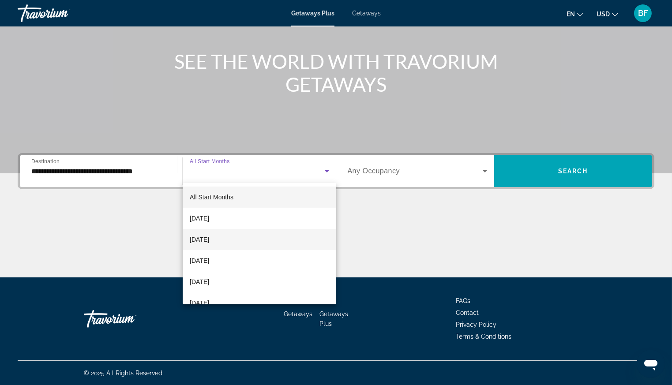
drag, startPoint x: 220, startPoint y: 239, endPoint x: 230, endPoint y: 231, distance: 13.0
click at [209, 239] on span "[DATE]" at bounding box center [199, 239] width 19 height 11
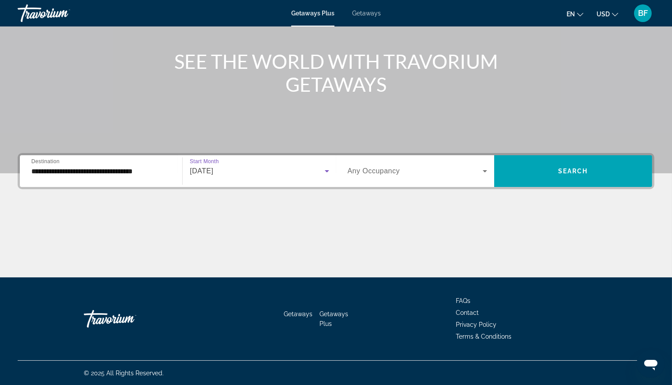
click at [394, 168] on span "Any Occupancy" at bounding box center [374, 170] width 52 height 7
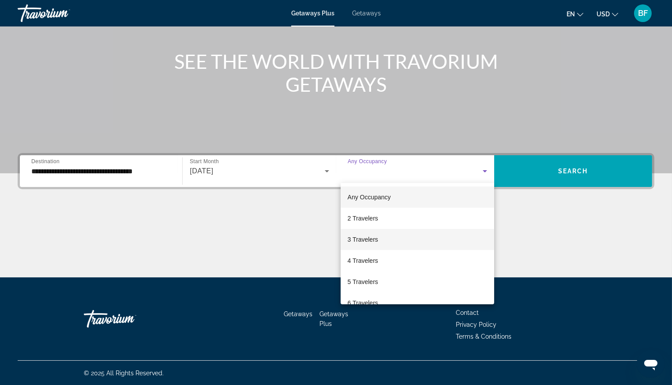
click at [364, 241] on span "3 Travelers" at bounding box center [363, 239] width 30 height 11
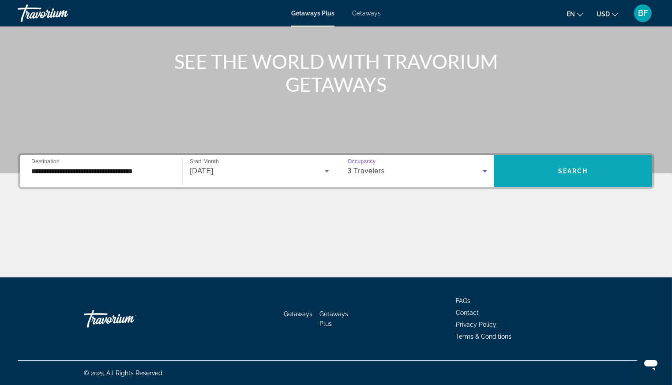
click at [576, 166] on span "Search widget" at bounding box center [573, 171] width 158 height 21
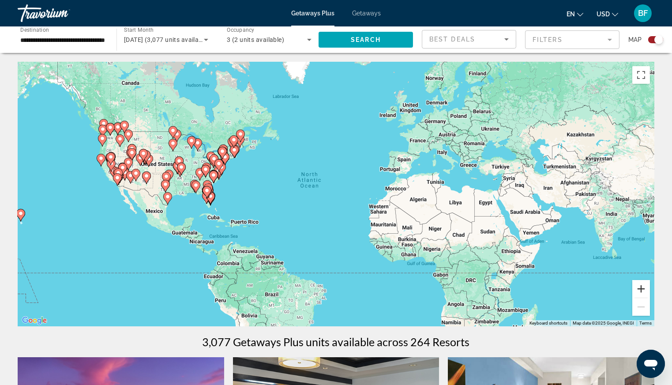
click at [640, 292] on button "Zoom in" at bounding box center [641, 289] width 18 height 18
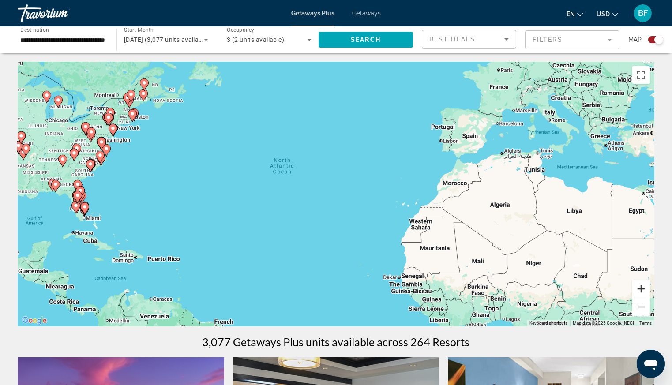
click at [640, 292] on button "Zoom in" at bounding box center [641, 289] width 18 height 18
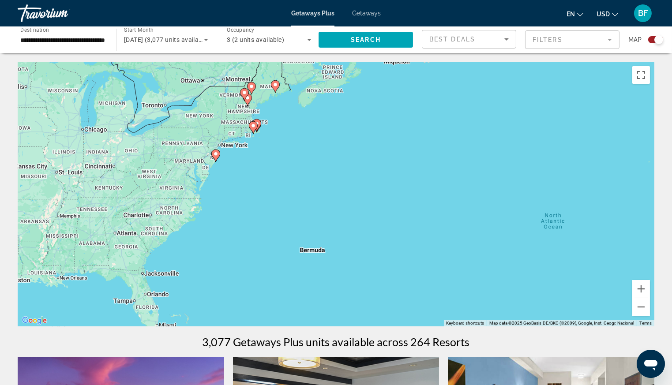
drag, startPoint x: 173, startPoint y: 182, endPoint x: 488, endPoint y: 238, distance: 319.4
click at [498, 265] on div "To activate drag with keyboard, press Alt + Enter. Once in keyboard drag state,…" at bounding box center [336, 194] width 637 height 265
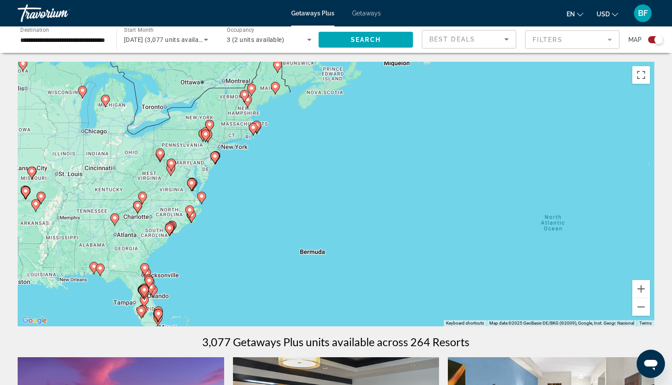
click at [175, 226] on icon "Main content" at bounding box center [170, 228] width 9 height 12
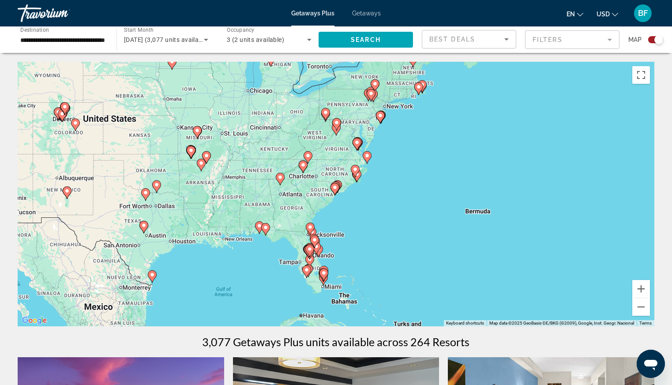
click at [339, 186] on icon "Main content" at bounding box center [334, 189] width 9 height 12
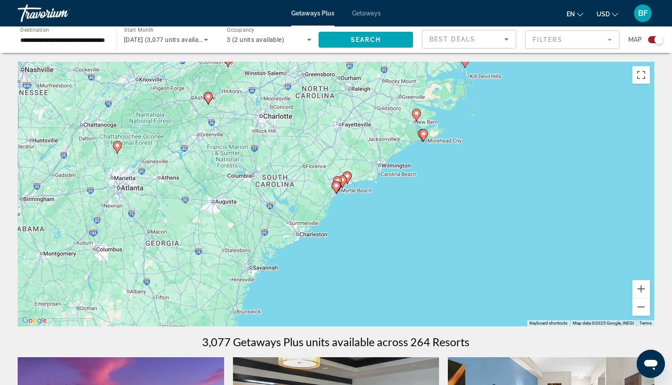
click at [347, 175] on image "Main content" at bounding box center [347, 175] width 5 height 5
type input "**********"
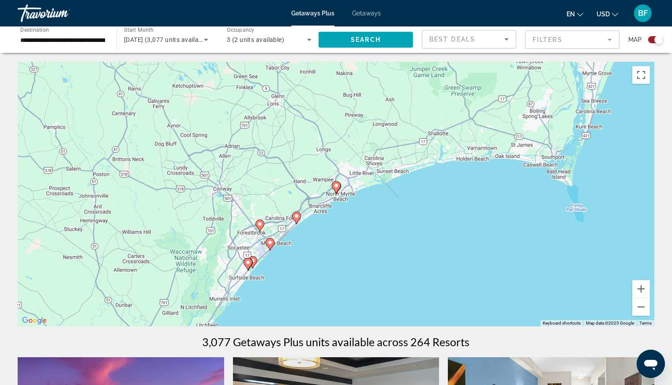
click at [336, 187] on image "Main content" at bounding box center [335, 185] width 5 height 5
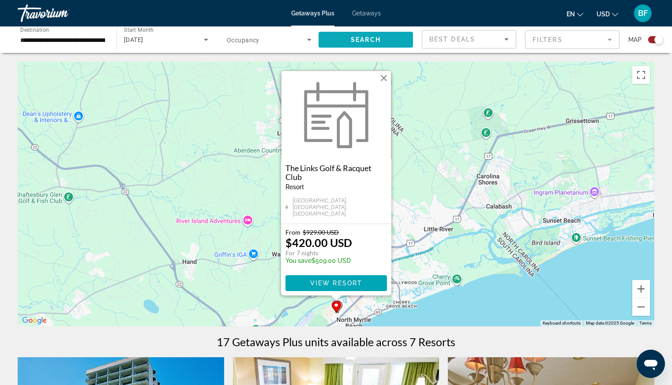
click at [368, 35] on span "Search widget" at bounding box center [365, 39] width 94 height 21
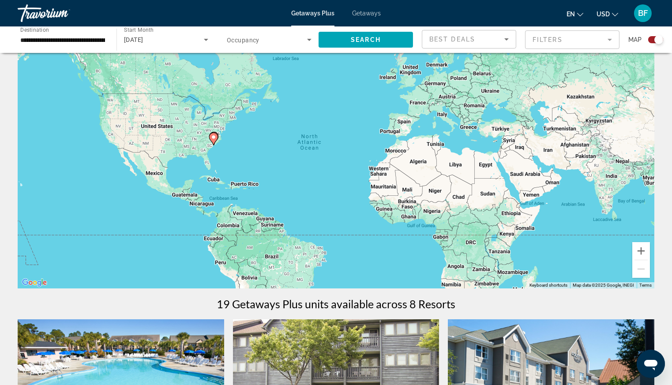
scroll to position [18, 0]
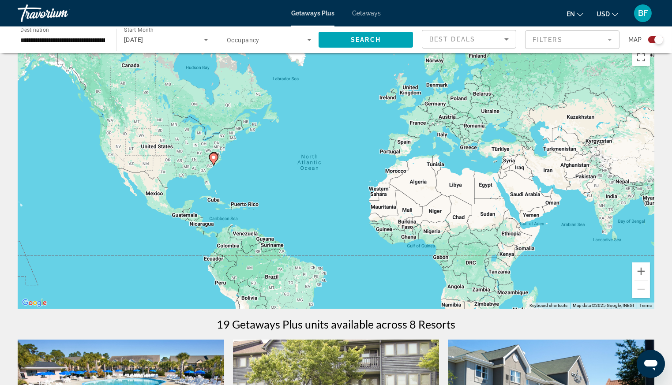
click at [371, 13] on span "Getaways" at bounding box center [366, 13] width 29 height 7
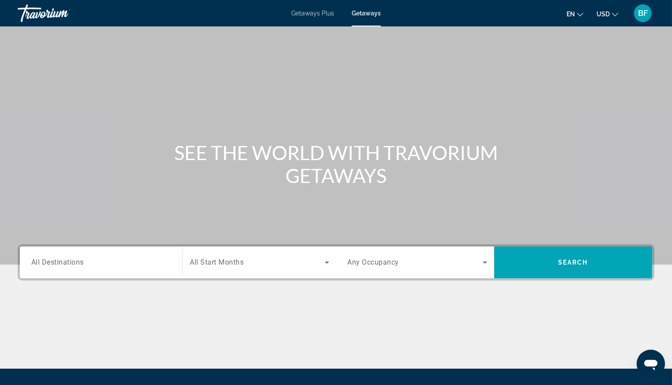
click at [130, 264] on input "Destination All Destinations" at bounding box center [100, 263] width 139 height 11
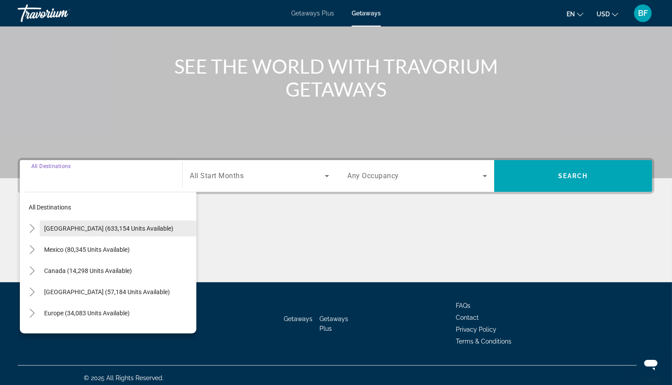
scroll to position [91, 0]
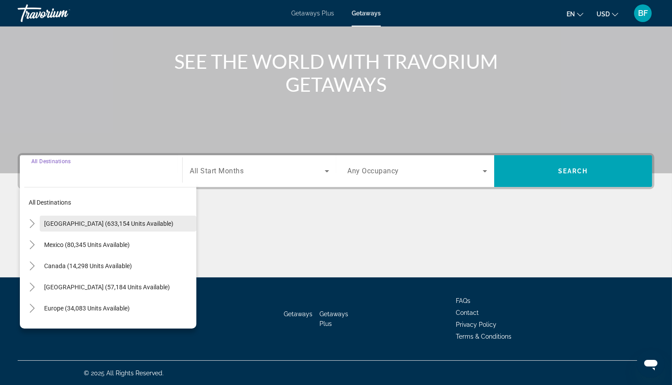
click at [63, 223] on span "[GEOGRAPHIC_DATA] (633,154 units available)" at bounding box center [108, 223] width 129 height 7
type input "**********"
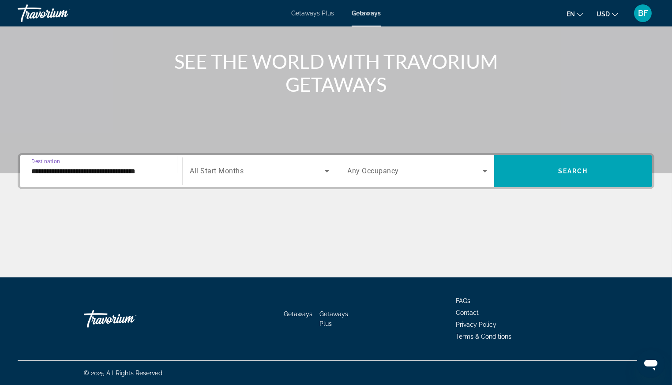
click at [235, 173] on span "All Start Months" at bounding box center [217, 171] width 54 height 8
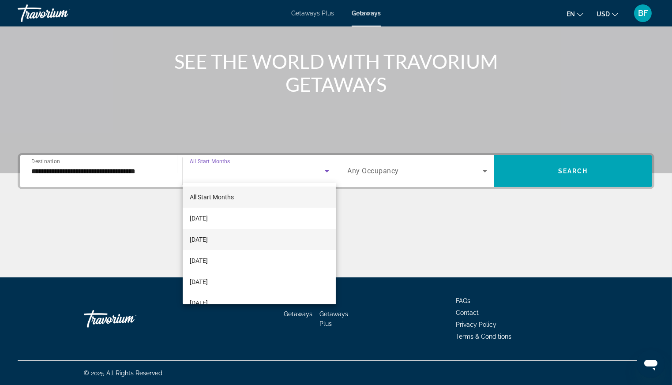
click at [208, 240] on span "[DATE]" at bounding box center [199, 239] width 18 height 11
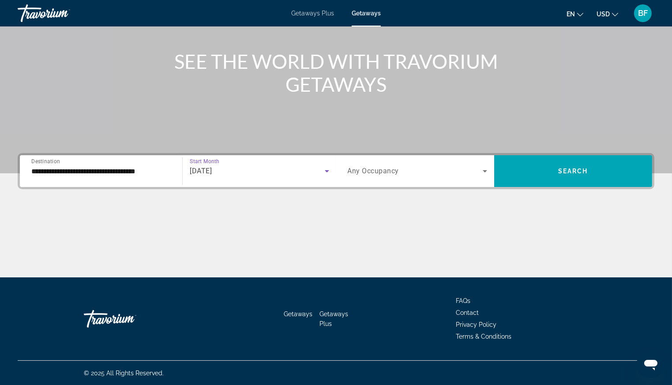
click at [399, 170] on span "Search widget" at bounding box center [415, 171] width 135 height 11
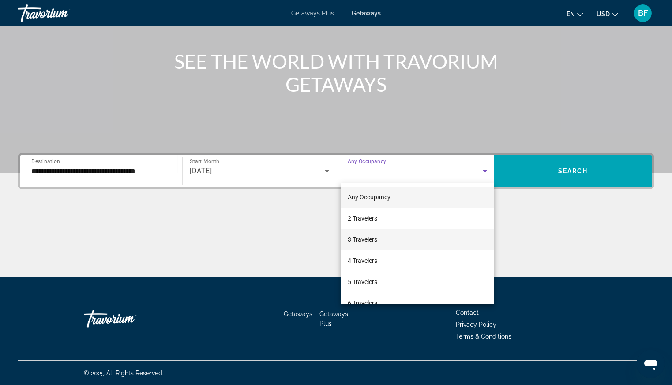
click at [362, 239] on span "3 Travelers" at bounding box center [363, 239] width 30 height 11
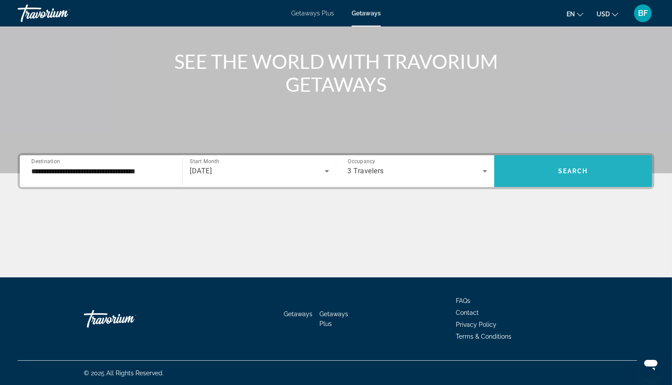
click at [584, 173] on span "Search" at bounding box center [573, 171] width 30 height 7
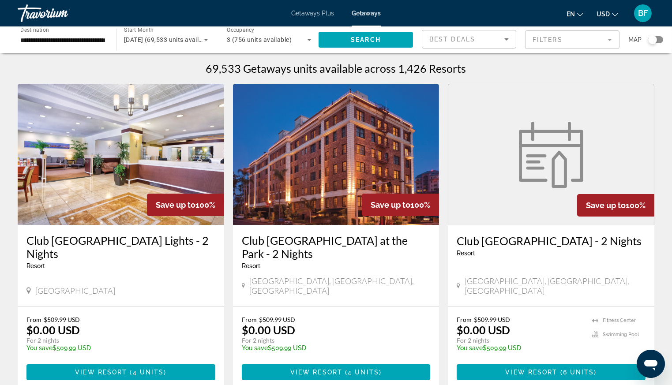
click at [651, 37] on div "Search widget" at bounding box center [652, 39] width 9 height 9
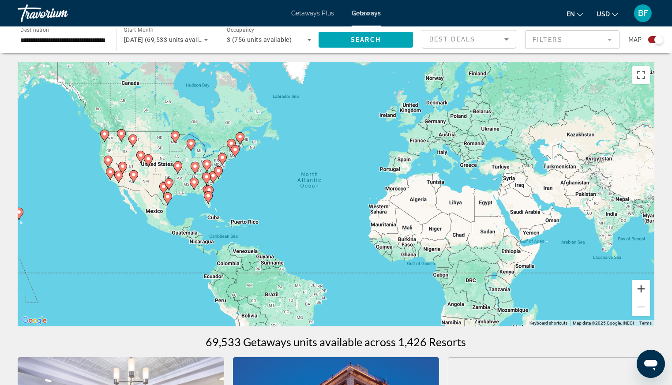
click at [641, 289] on button "Zoom in" at bounding box center [641, 289] width 18 height 18
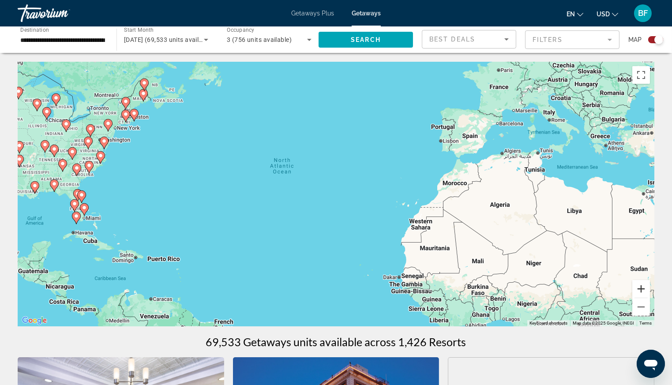
click at [641, 289] on button "Zoom in" at bounding box center [641, 289] width 18 height 18
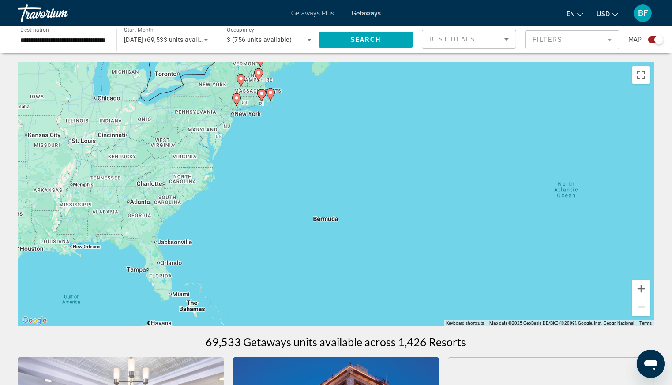
drag, startPoint x: 131, startPoint y: 165, endPoint x: 427, endPoint y: 211, distance: 300.0
click at [471, 217] on div "To activate drag with keyboard, press Alt + Enter. Once in keyboard drag state,…" at bounding box center [336, 194] width 637 height 265
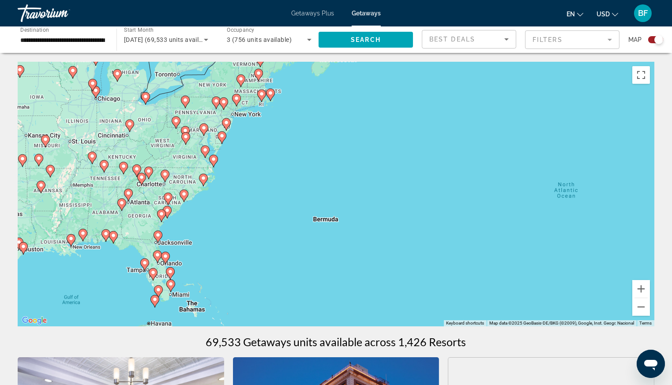
click at [184, 202] on gmp-advanced-marker "Main content" at bounding box center [184, 195] width 9 height 13
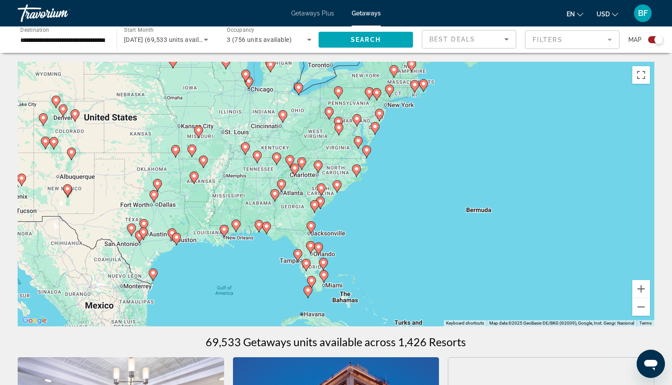
click at [337, 186] on image "Main content" at bounding box center [336, 184] width 5 height 5
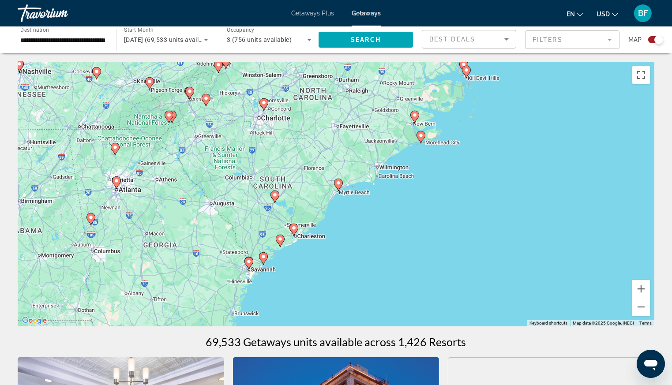
click at [337, 186] on icon "Main content" at bounding box center [338, 184] width 8 height 11
type input "**********"
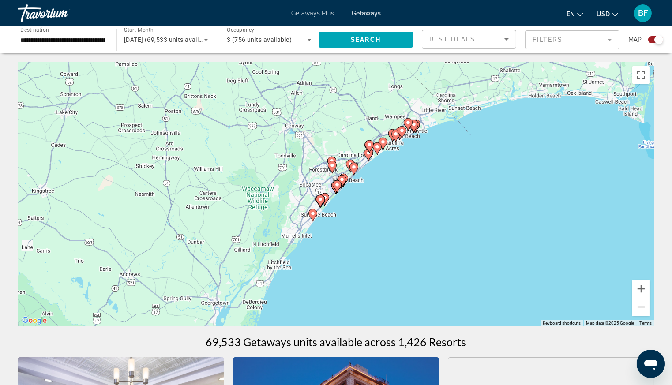
click at [395, 138] on icon "Main content" at bounding box center [395, 135] width 8 height 11
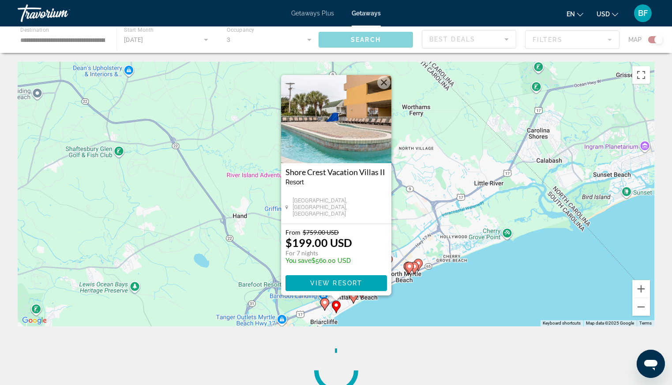
click at [371, 36] on span "Search" at bounding box center [366, 39] width 30 height 7
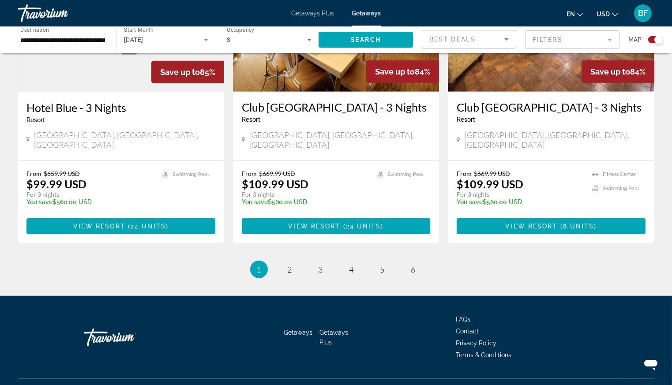
scroll to position [1355, 0]
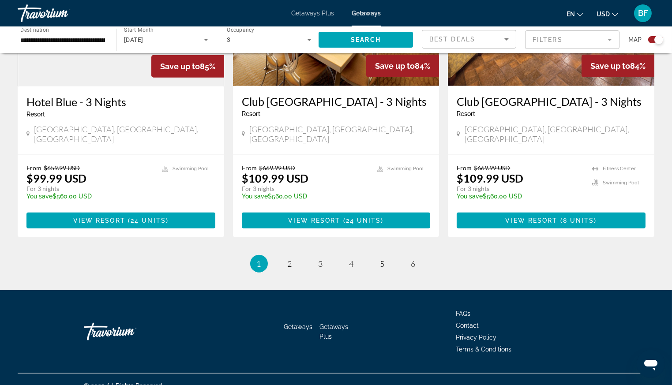
drag, startPoint x: 678, startPoint y: 56, endPoint x: 13, endPoint y: 17, distance: 665.9
click at [411, 259] on span "6" at bounding box center [413, 264] width 4 height 10
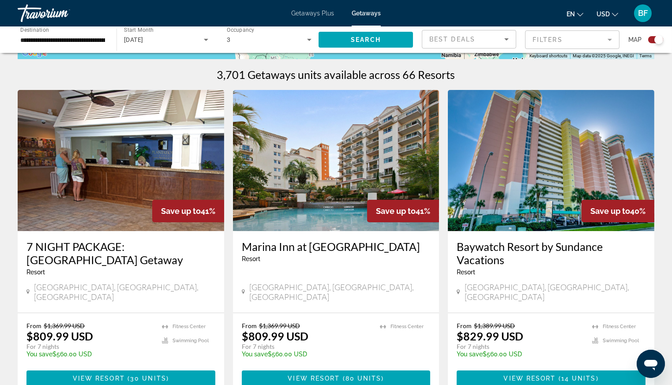
scroll to position [269, 0]
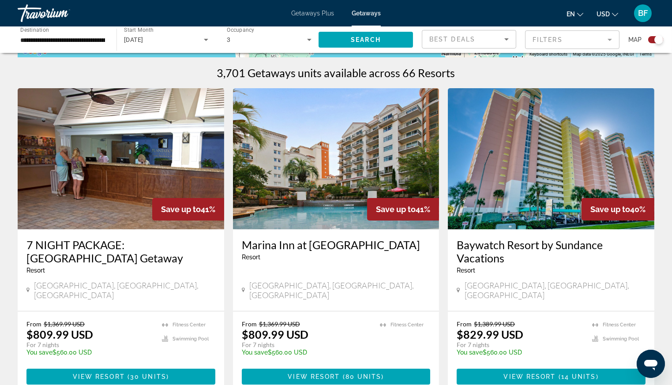
click at [474, 38] on span "Best Deals" at bounding box center [452, 39] width 46 height 7
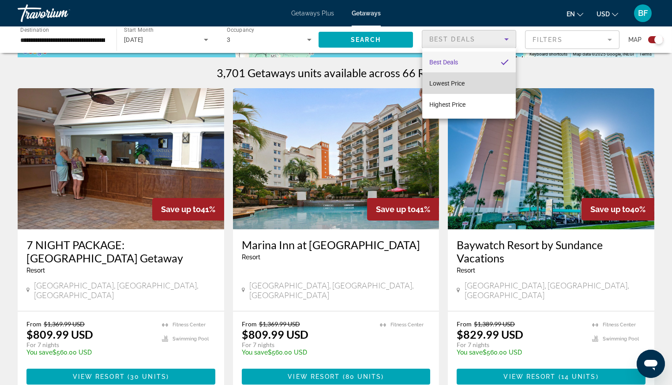
click at [443, 81] on span "Lowest Price" at bounding box center [446, 83] width 35 height 7
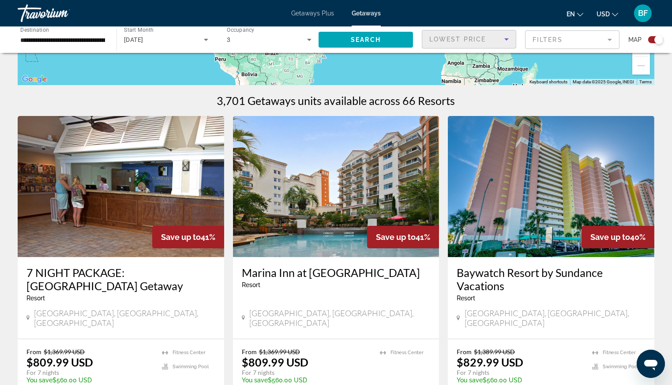
scroll to position [242, 0]
click at [459, 37] on span "Lowest Price" at bounding box center [457, 39] width 56 height 7
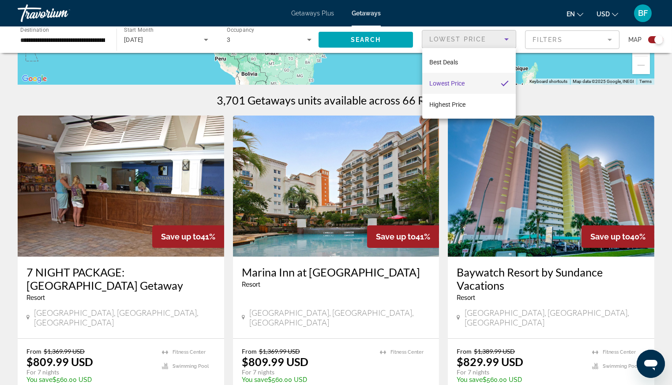
click at [447, 83] on span "Lowest Price" at bounding box center [446, 83] width 35 height 7
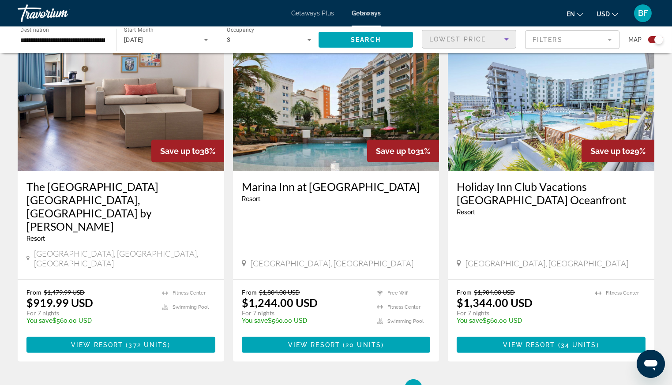
scroll to position [742, 0]
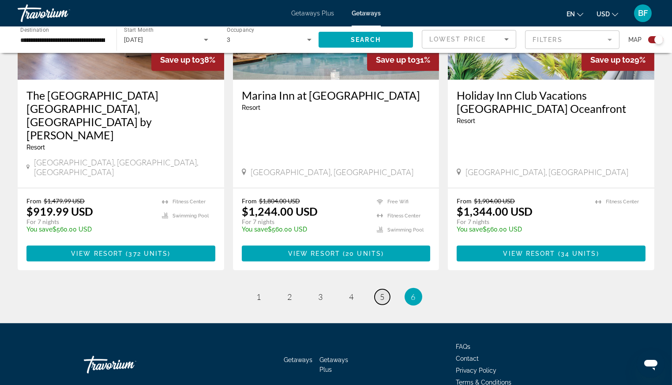
click at [383, 292] on span "5" at bounding box center [382, 297] width 4 height 10
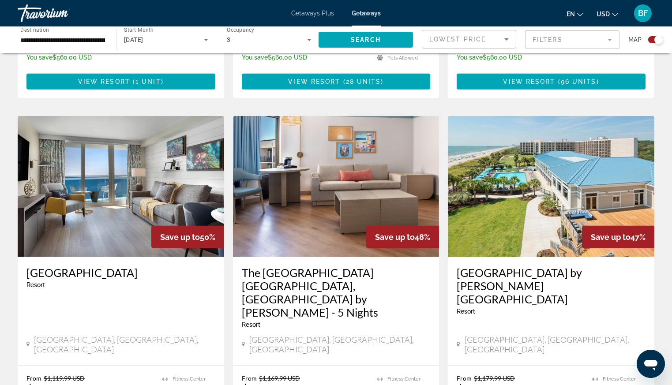
scroll to position [1355, 0]
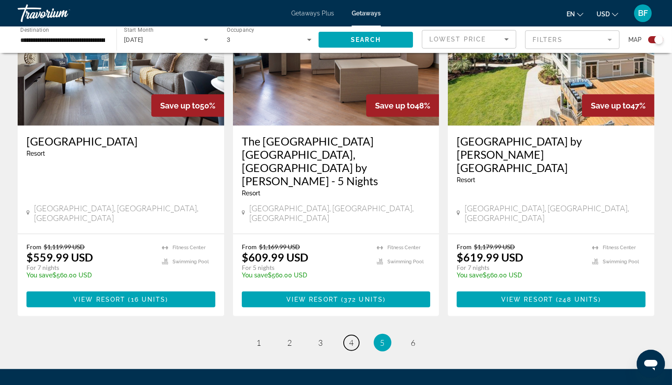
click at [352, 338] on span "4" at bounding box center [351, 343] width 4 height 10
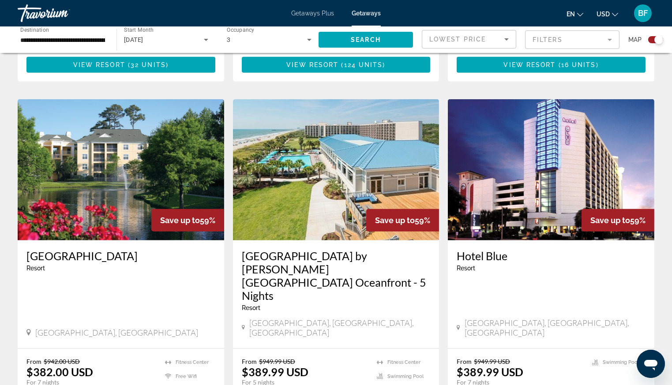
scroll to position [1355, 0]
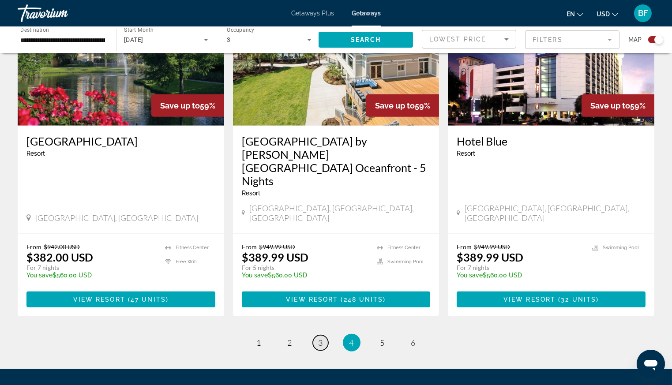
click at [321, 338] on span "3" at bounding box center [320, 343] width 4 height 10
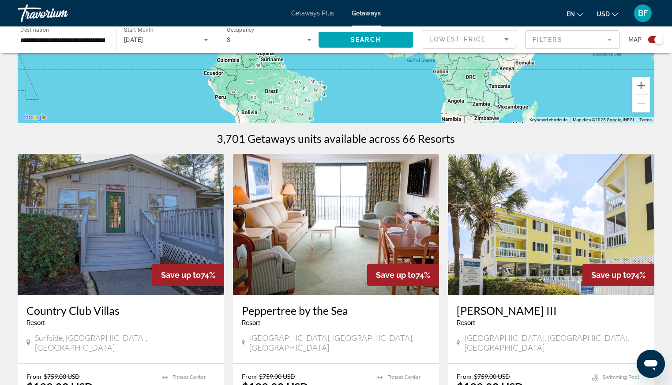
scroll to position [275, 0]
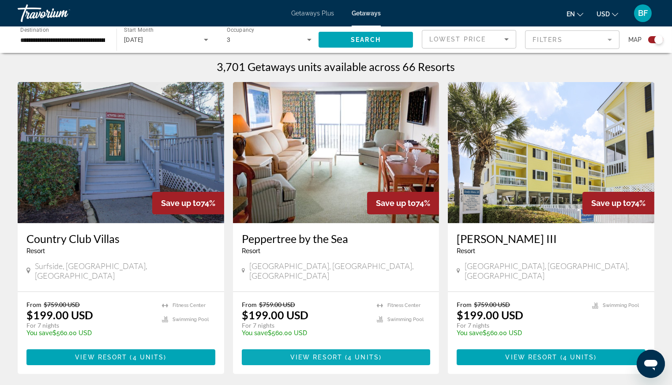
click at [352, 354] on span "4 units" at bounding box center [363, 357] width 31 height 7
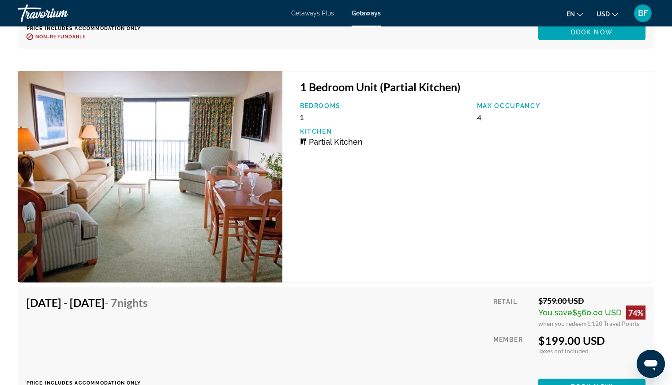
scroll to position [1870, 0]
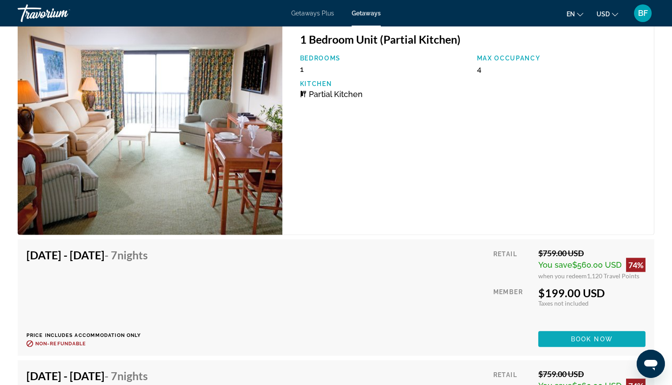
click at [586, 338] on span "Book now" at bounding box center [592, 339] width 42 height 7
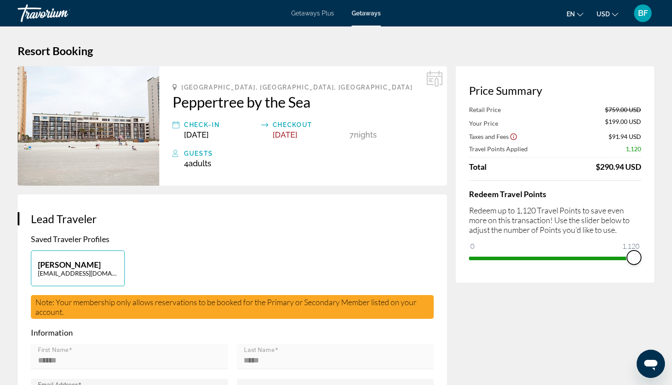
drag, startPoint x: 633, startPoint y: 258, endPoint x: 668, endPoint y: 214, distance: 56.2
click at [652, 250] on div "Price Summary Retail Price $759.00 USD Your Price $199.00 USD Taxes and Fees $9…" at bounding box center [555, 174] width 199 height 217
click at [125, 135] on img "Main content" at bounding box center [89, 126] width 142 height 120
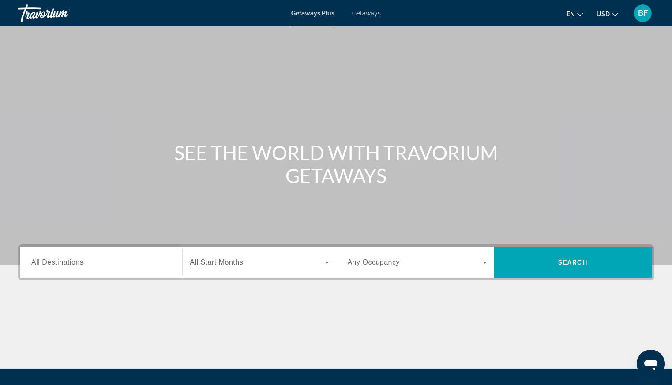
click at [367, 11] on span "Getaways" at bounding box center [366, 13] width 29 height 7
click at [126, 255] on div "Search widget" at bounding box center [100, 262] width 139 height 25
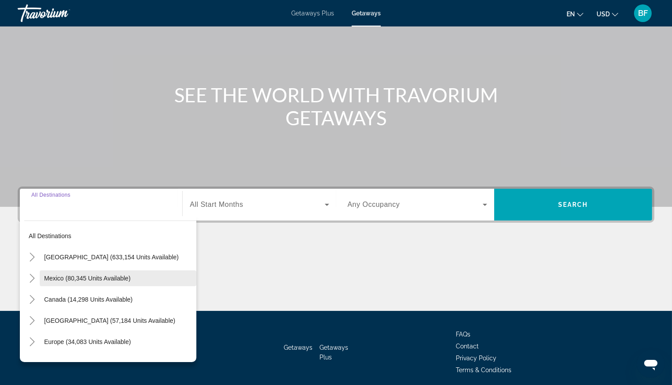
scroll to position [91, 0]
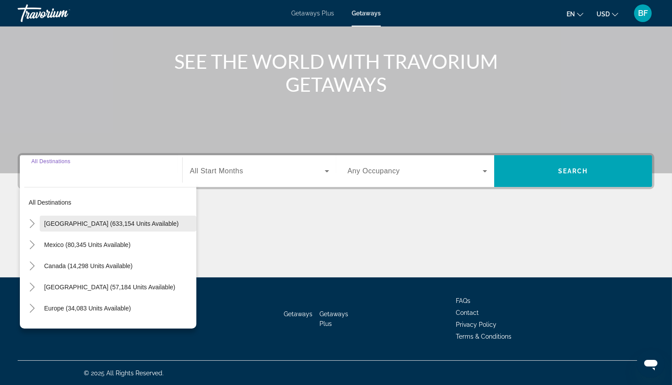
click at [79, 221] on span "[GEOGRAPHIC_DATA] (633,154 units available)" at bounding box center [111, 223] width 135 height 7
type input "**********"
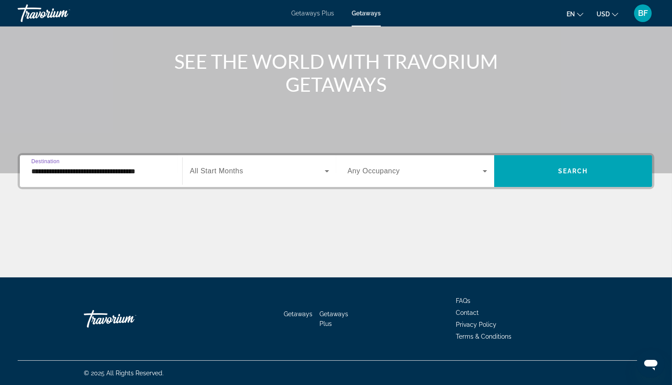
click at [263, 177] on div "Search widget" at bounding box center [259, 171] width 139 height 25
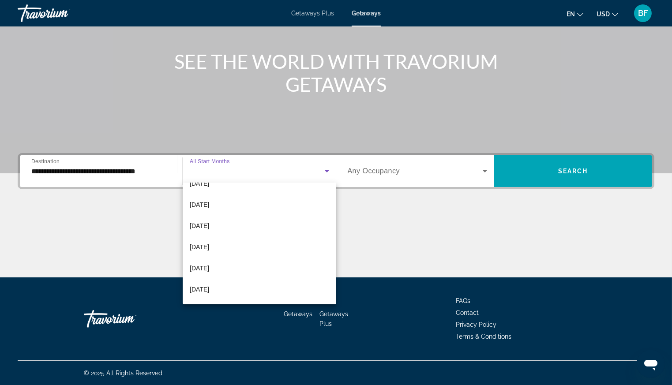
scroll to position [100, 0]
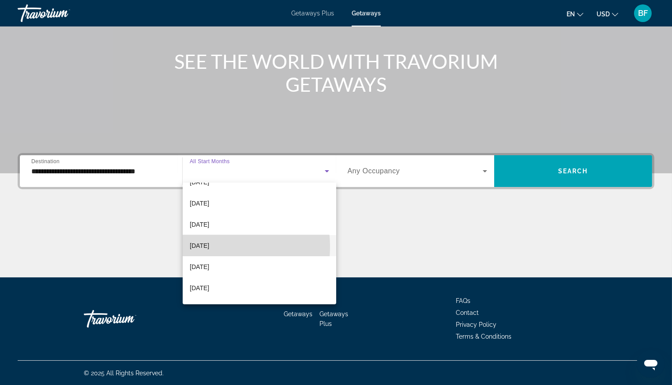
click at [209, 247] on span "[DATE]" at bounding box center [199, 245] width 19 height 11
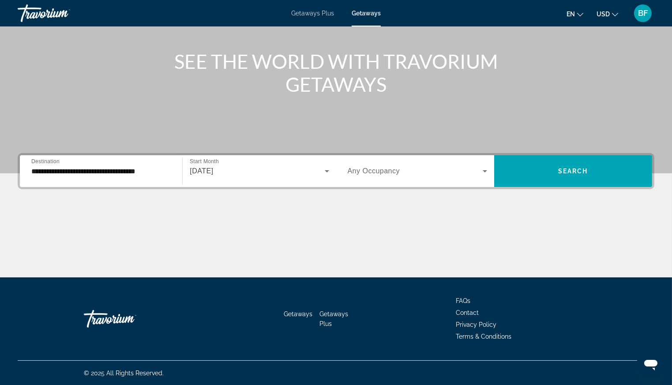
click at [389, 169] on span "Any Occupancy" at bounding box center [374, 170] width 52 height 7
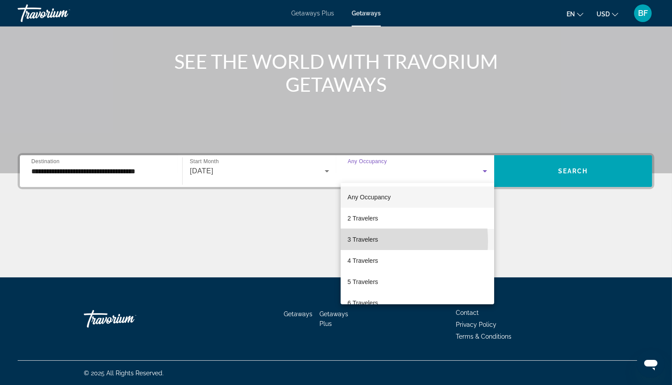
click at [362, 240] on span "3 Travelers" at bounding box center [363, 239] width 30 height 11
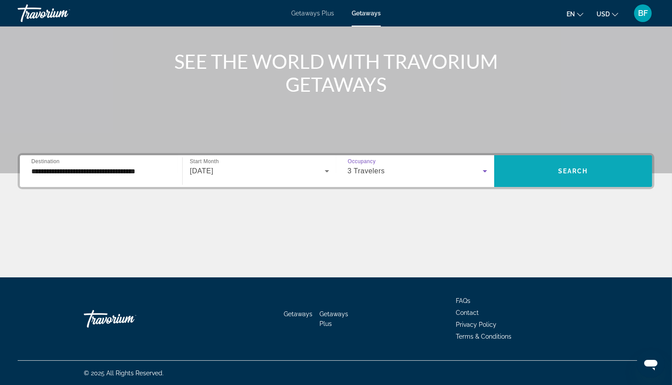
click at [570, 170] on span "Search" at bounding box center [573, 171] width 30 height 7
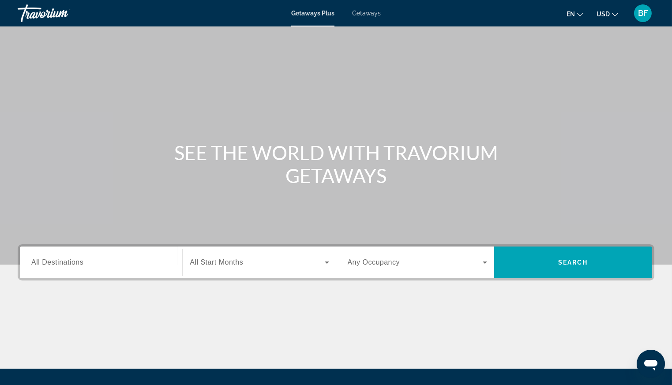
click at [367, 14] on span "Getaways" at bounding box center [366, 13] width 29 height 7
click at [131, 267] on input "Destination All Destinations" at bounding box center [100, 263] width 139 height 11
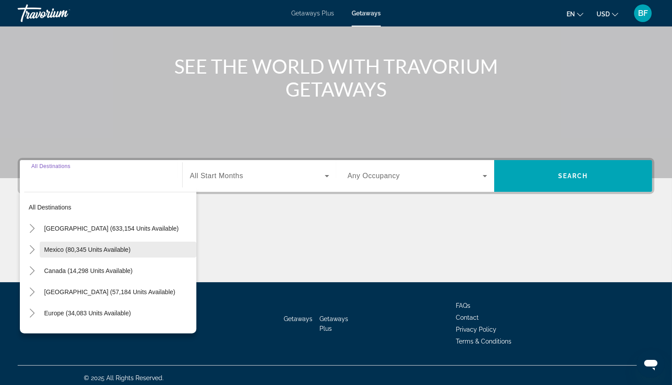
scroll to position [91, 0]
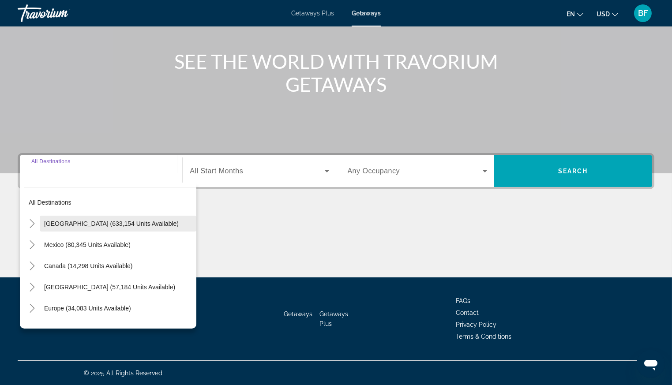
click at [85, 225] on span "[GEOGRAPHIC_DATA] (633,154 units available)" at bounding box center [111, 223] width 135 height 7
type input "**********"
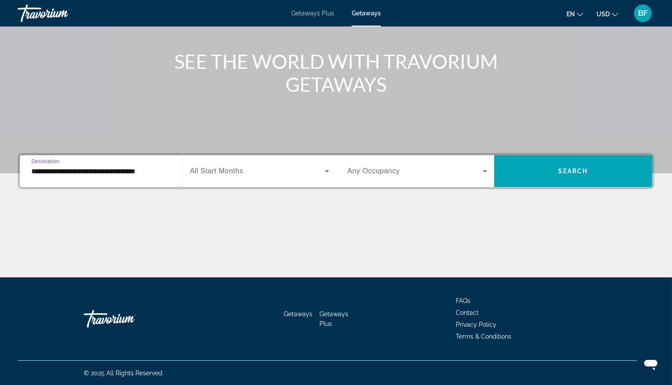
click at [222, 176] on span "Search widget" at bounding box center [257, 171] width 135 height 11
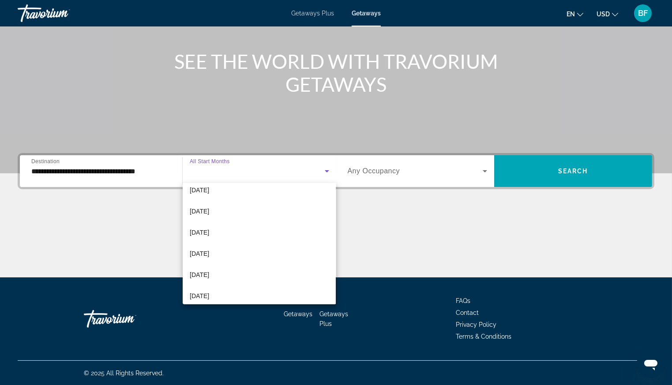
scroll to position [95, 0]
drag, startPoint x: 206, startPoint y: 251, endPoint x: 270, endPoint y: 236, distance: 66.5
click at [206, 251] on span "[DATE]" at bounding box center [199, 250] width 19 height 11
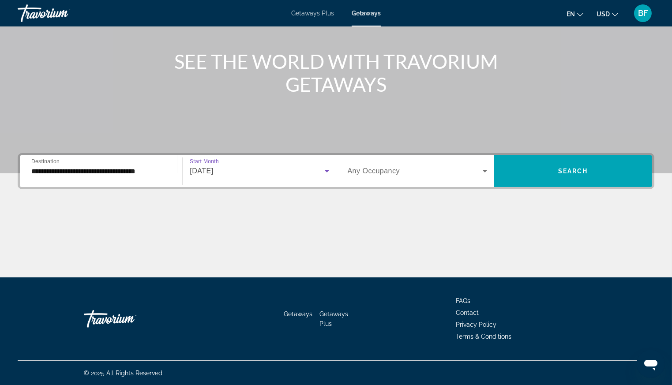
click at [393, 170] on span "Any Occupancy" at bounding box center [374, 170] width 52 height 7
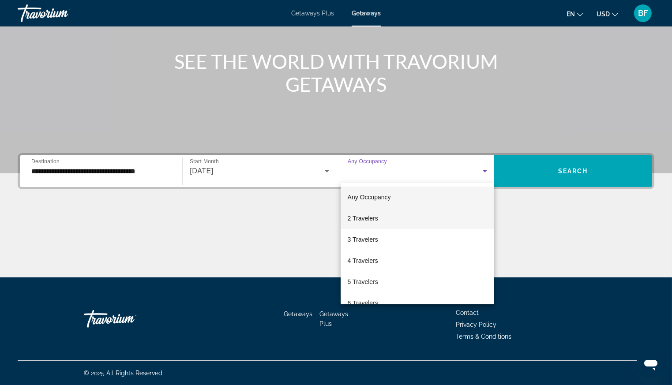
drag, startPoint x: 358, startPoint y: 240, endPoint x: 394, endPoint y: 228, distance: 37.9
click at [358, 239] on span "3 Travelers" at bounding box center [363, 239] width 30 height 11
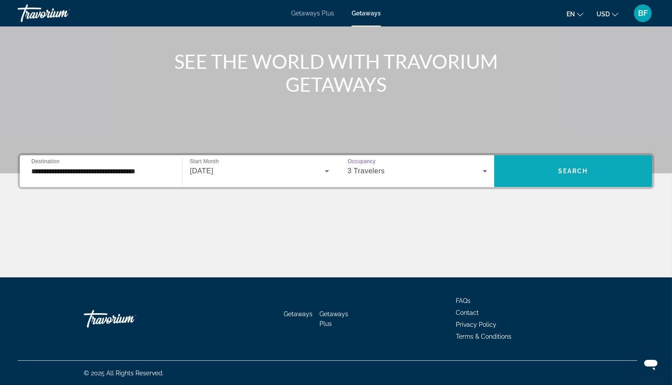
click at [579, 169] on span "Search" at bounding box center [573, 171] width 30 height 7
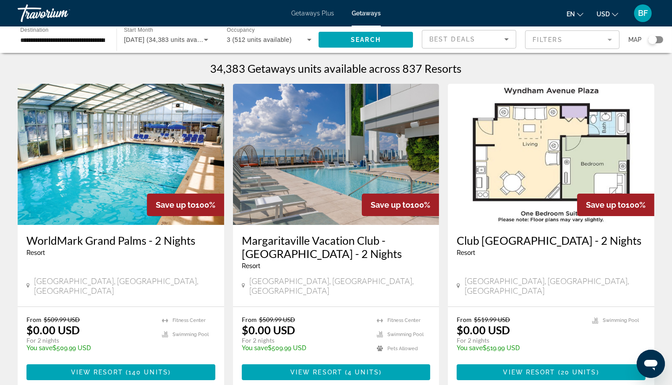
click at [653, 41] on div "Search widget" at bounding box center [652, 39] width 9 height 9
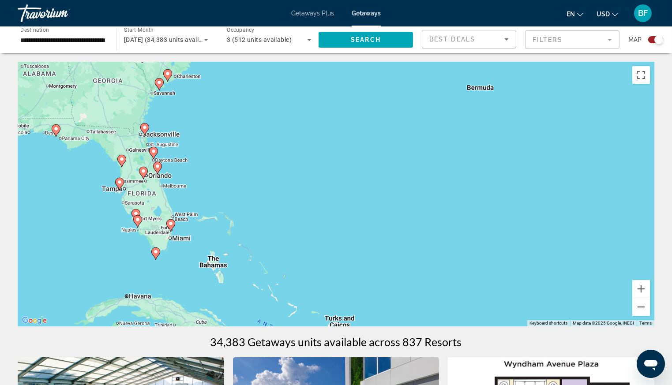
click at [171, 225] on image "Main content" at bounding box center [170, 223] width 5 height 5
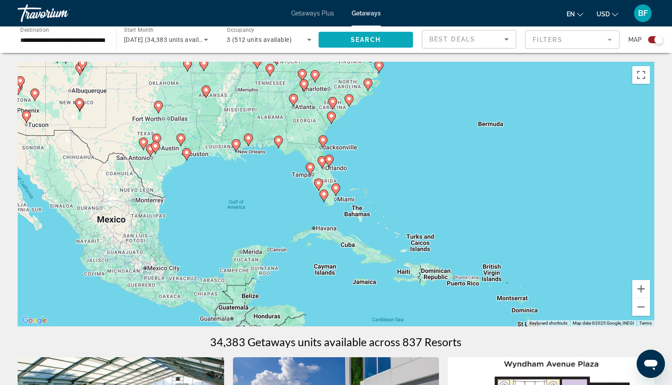
click at [355, 38] on span "Search" at bounding box center [366, 39] width 30 height 7
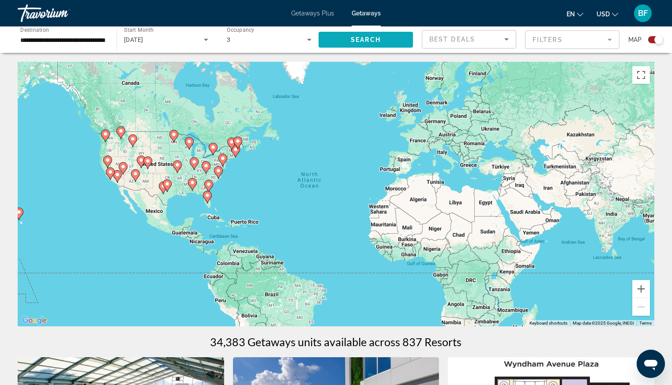
click at [365, 40] on span "Search" at bounding box center [366, 39] width 30 height 7
click at [642, 289] on button "Zoom in" at bounding box center [641, 289] width 18 height 18
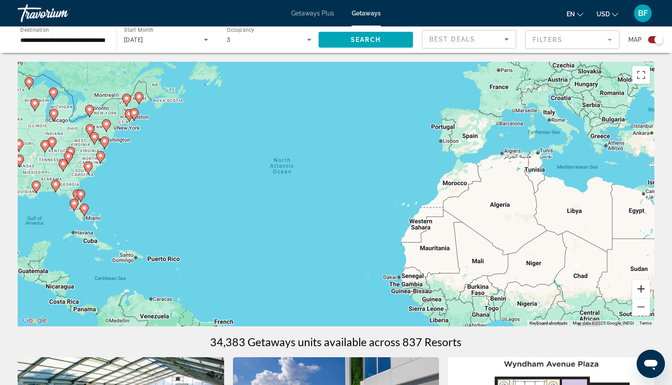
click at [642, 289] on button "Zoom in" at bounding box center [641, 289] width 18 height 18
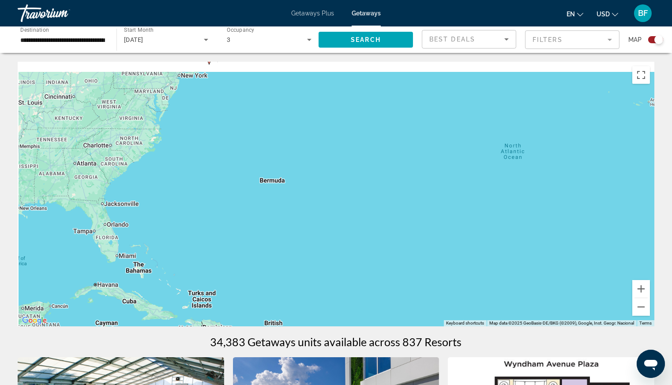
drag, startPoint x: 95, startPoint y: 167, endPoint x: 395, endPoint y: 179, distance: 300.7
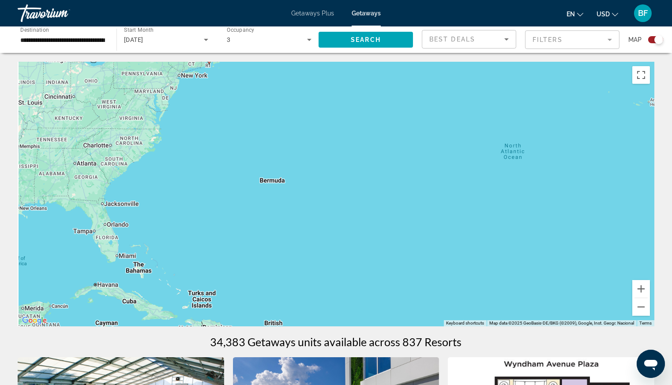
click at [395, 179] on div "To navigate, press the arrow keys. To activate drag with keyboard, press Alt + …" at bounding box center [336, 194] width 637 height 265
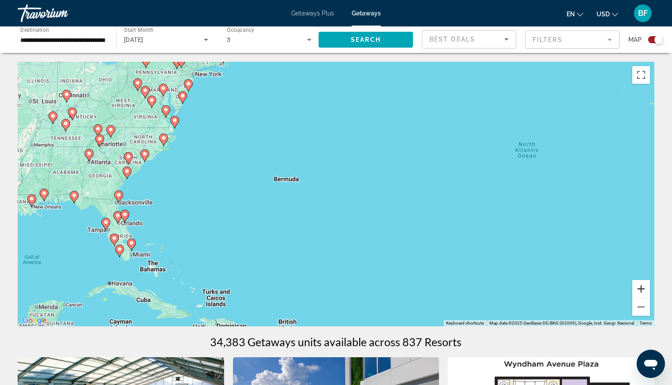
click at [643, 286] on button "Zoom in" at bounding box center [641, 289] width 18 height 18
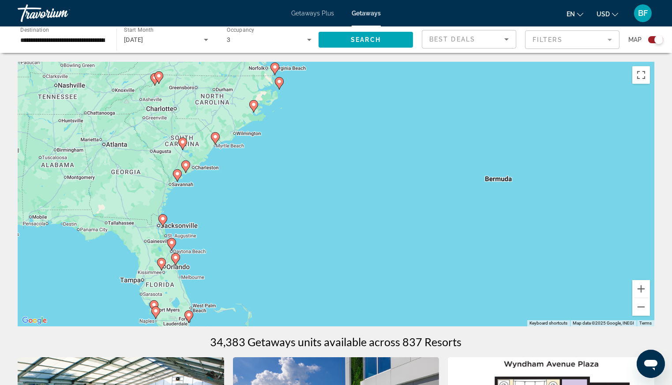
drag, startPoint x: 131, startPoint y: 183, endPoint x: 393, endPoint y: 197, distance: 262.9
click at [393, 197] on div "To navigate, press the arrow keys. To activate drag with keyboard, press Alt + …" at bounding box center [336, 194] width 637 height 265
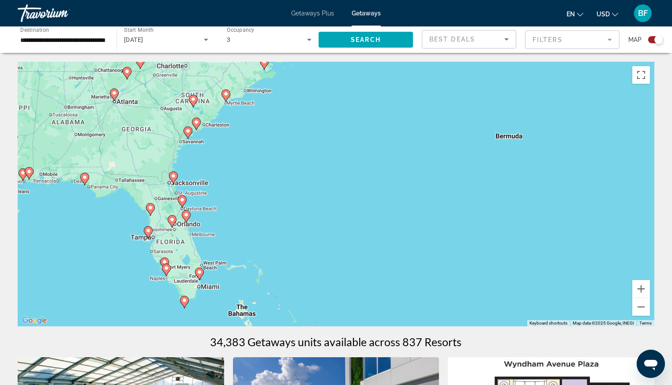
drag, startPoint x: 326, startPoint y: 245, endPoint x: 335, endPoint y: 208, distance: 38.6
click at [335, 207] on div "To navigate, press the arrow keys. To activate drag with keyboard, press Alt + …" at bounding box center [336, 194] width 637 height 265
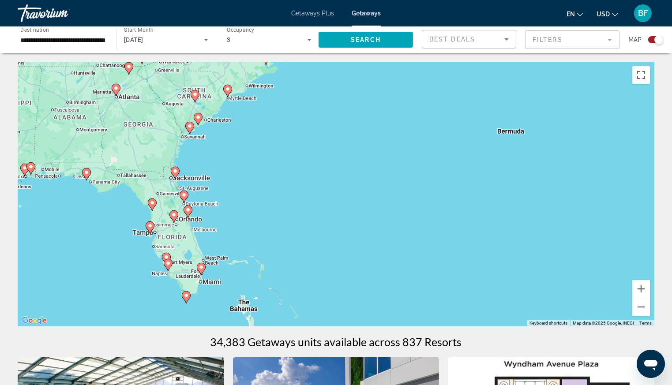
click at [202, 266] on image "Main content" at bounding box center [201, 267] width 5 height 5
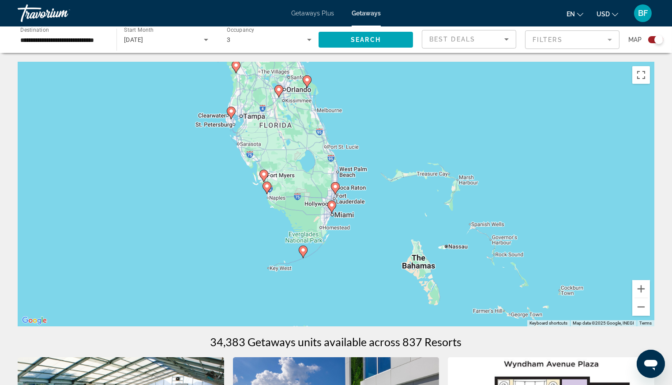
click at [339, 200] on div "To navigate, press the arrow keys. To activate drag with keyboard, press Alt + …" at bounding box center [336, 194] width 637 height 265
click at [335, 186] on image "Main content" at bounding box center [335, 186] width 5 height 5
type input "**********"
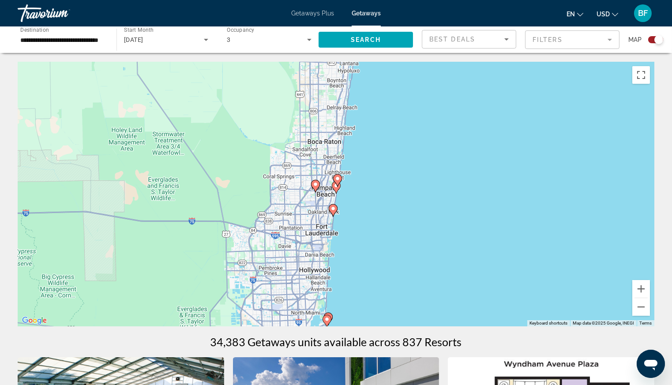
click at [333, 209] on image "Main content" at bounding box center [332, 208] width 5 height 5
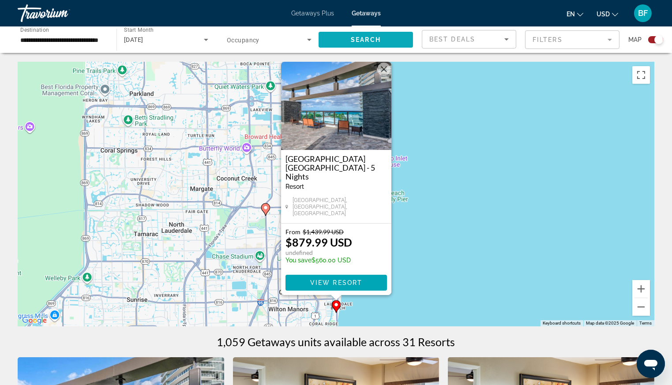
click at [374, 41] on span "Search" at bounding box center [366, 39] width 30 height 7
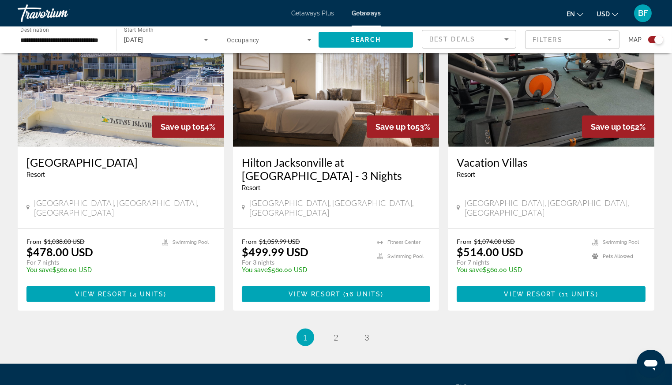
scroll to position [1311, 0]
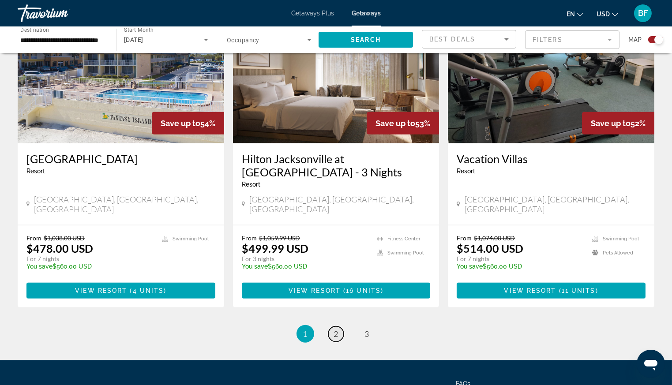
click at [334, 329] on span "2" at bounding box center [336, 334] width 4 height 10
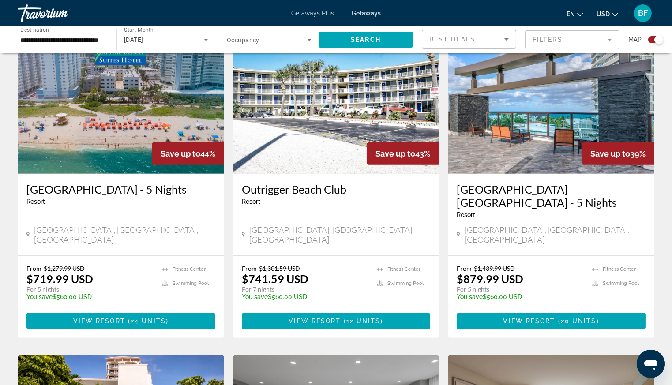
scroll to position [646, 0]
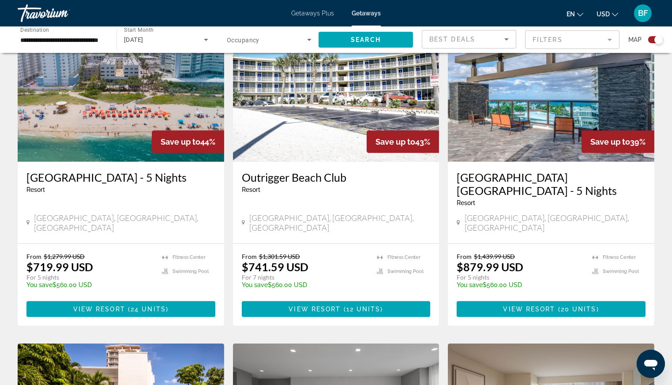
click at [573, 306] on span "20 units" at bounding box center [579, 309] width 36 height 7
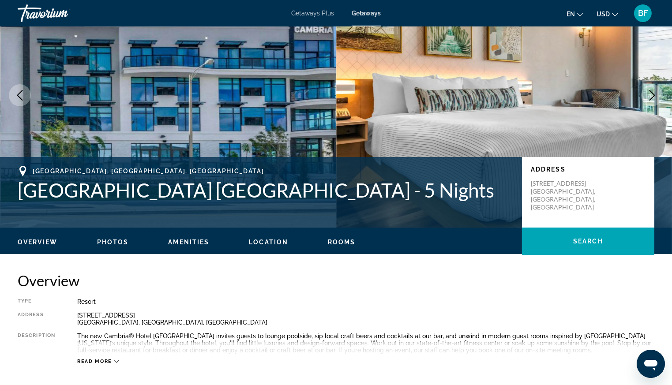
scroll to position [68, 0]
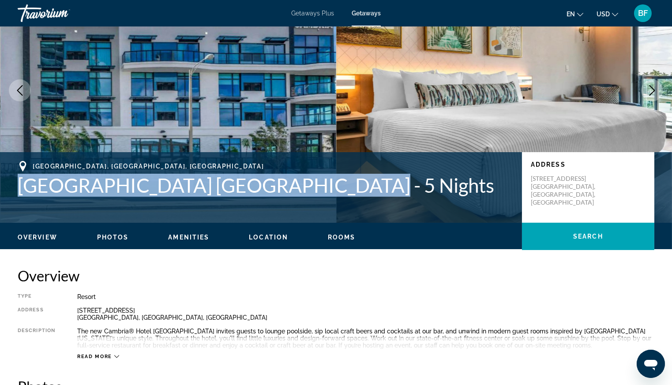
drag, startPoint x: 337, startPoint y: 189, endPoint x: 19, endPoint y: 188, distance: 318.0
click at [19, 187] on h1 "[GEOGRAPHIC_DATA] [GEOGRAPHIC_DATA] - 5 Nights" at bounding box center [265, 185] width 495 height 23
copy h1 "[GEOGRAPHIC_DATA] [GEOGRAPHIC_DATA]"
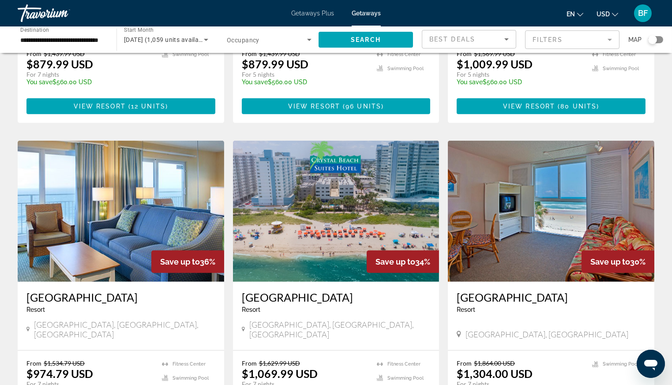
scroll to position [1066, 0]
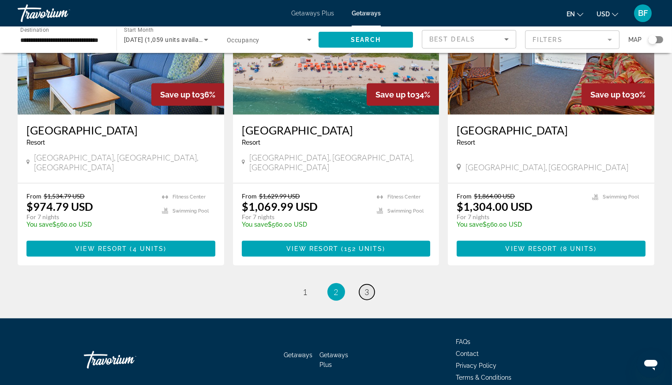
click at [366, 287] on span "3" at bounding box center [367, 292] width 4 height 10
